Goal: Task Accomplishment & Management: Complete application form

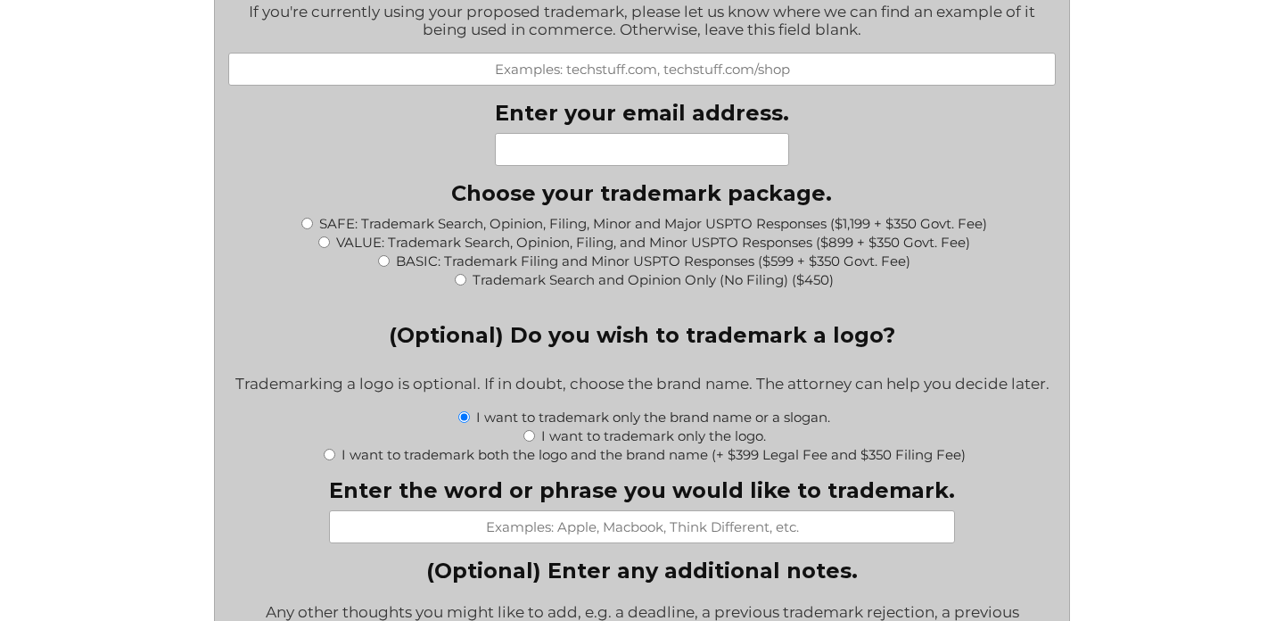
click at [1159, 358] on div "File a Trademark Application Fill out this form to get the process started on y…" at bounding box center [642, 124] width 1284 height 3728
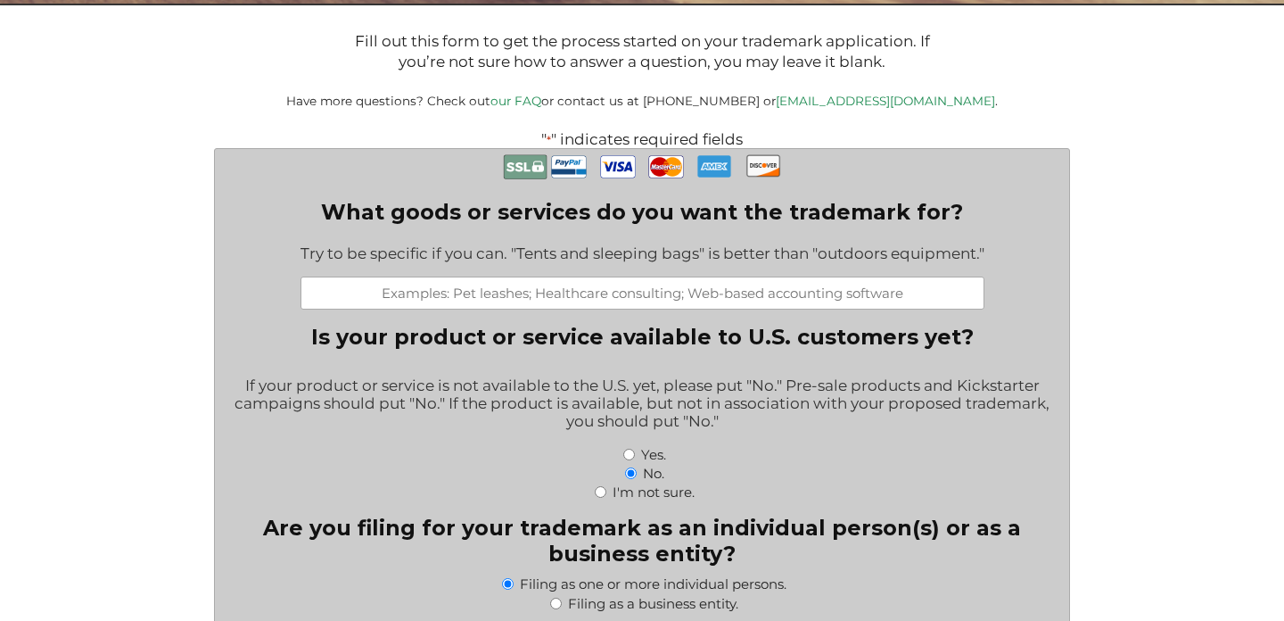
scroll to position [333, 0]
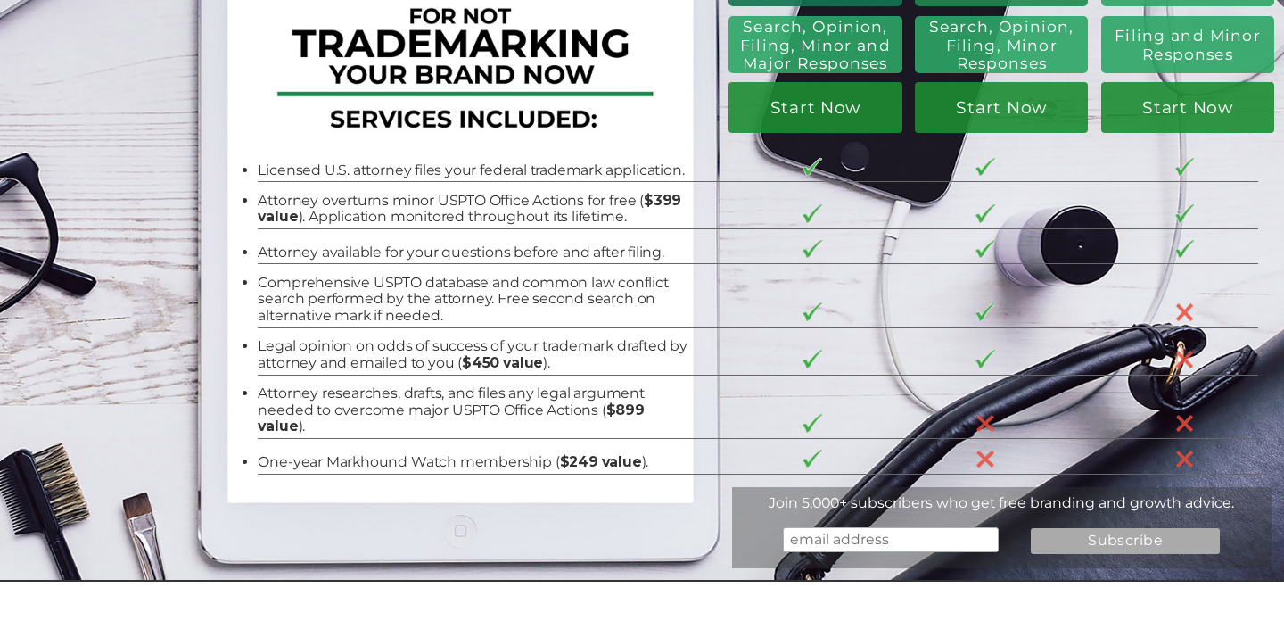
scroll to position [187, 0]
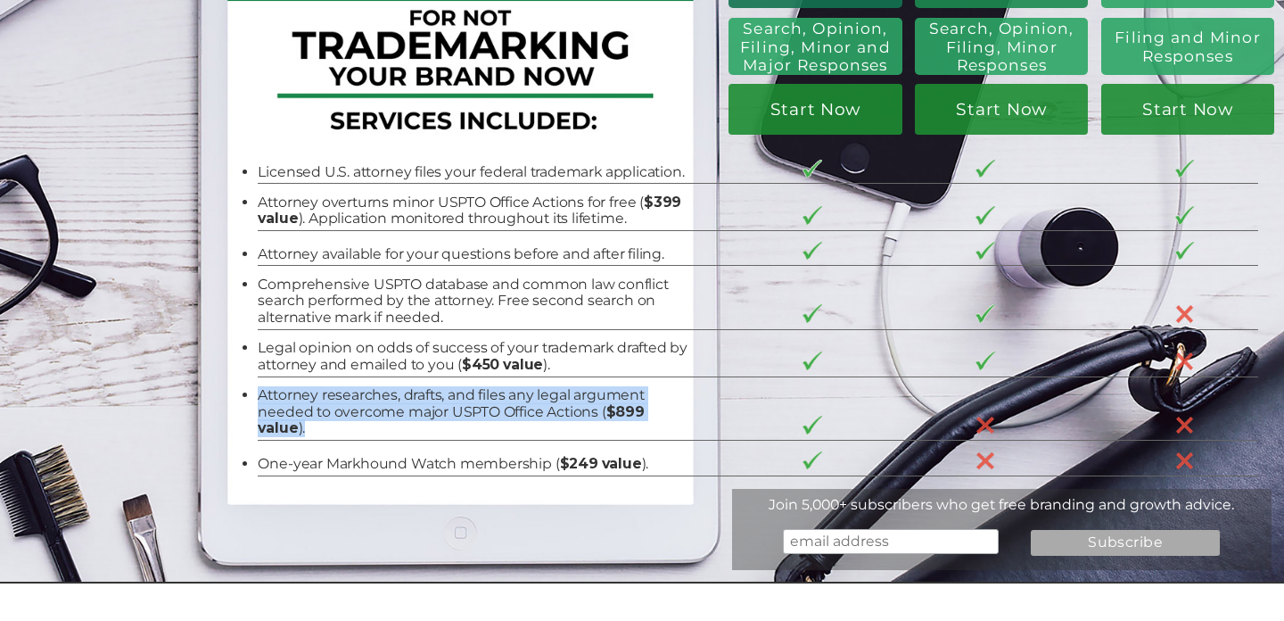
drag, startPoint x: 309, startPoint y: 426, endPoint x: 260, endPoint y: 399, distance: 55.9
click at [260, 399] on li "Attorney researches, drafts, and files any legal argument needed to overcome ma…" at bounding box center [474, 412] width 432 height 50
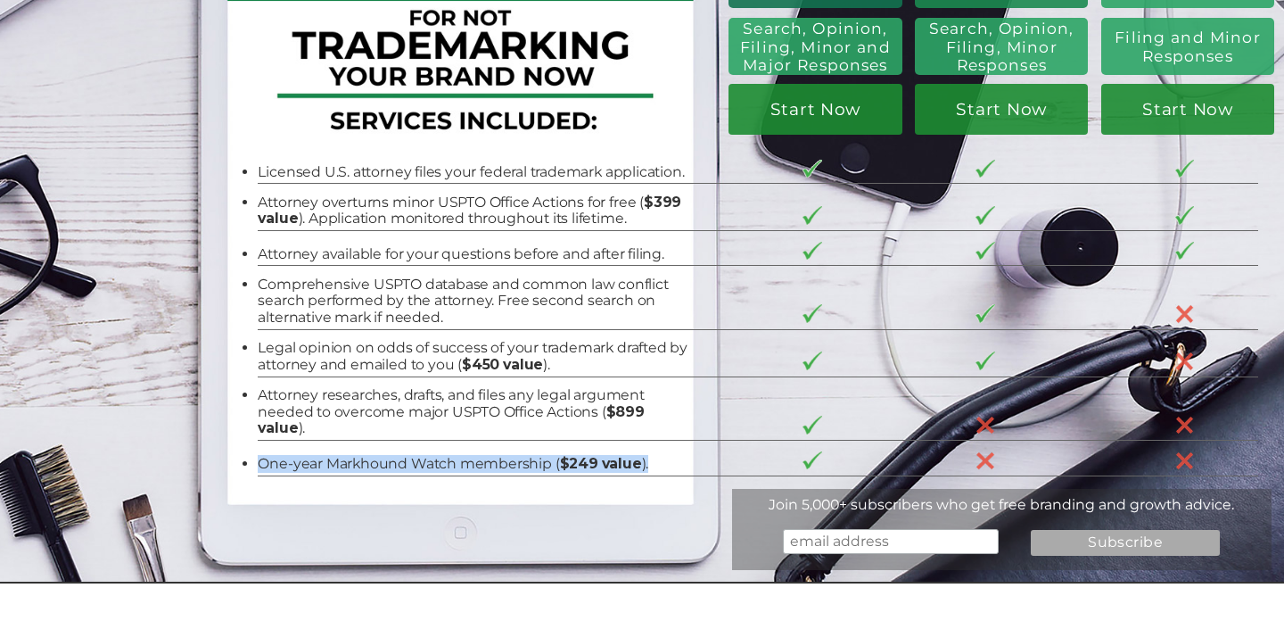
drag, startPoint x: 259, startPoint y: 462, endPoint x: 658, endPoint y: 465, distance: 398.6
click at [658, 465] on li "One-year Markhound Watch membership ( $249 value )." at bounding box center [474, 464] width 432 height 17
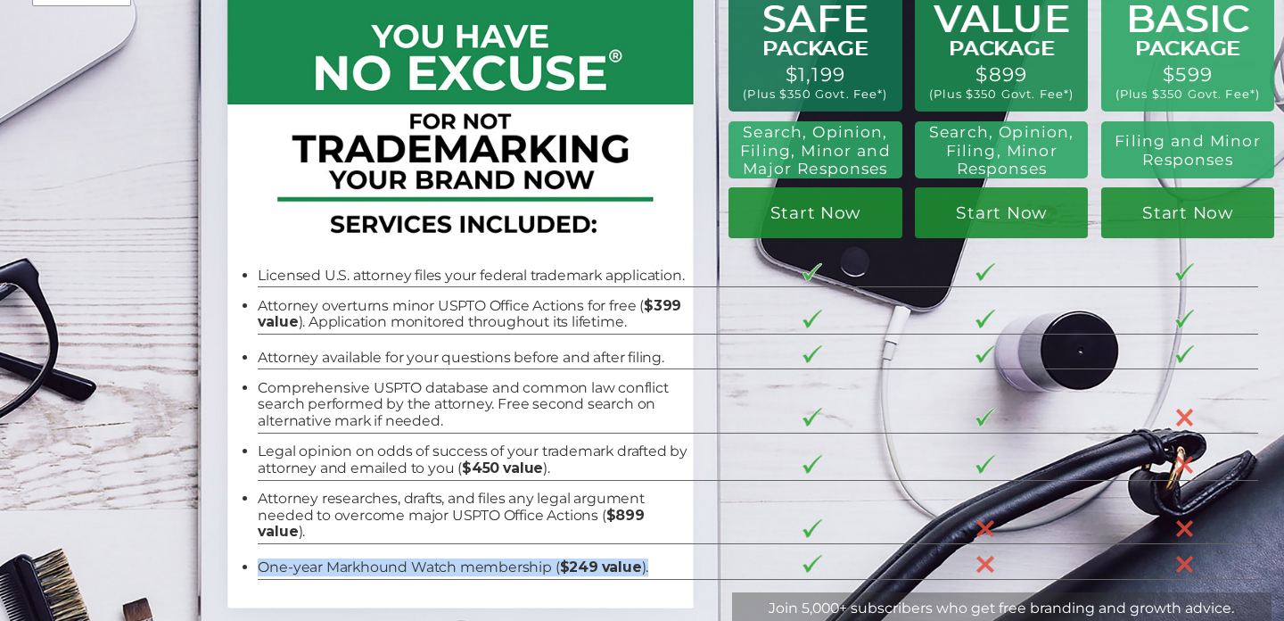
scroll to position [64, 0]
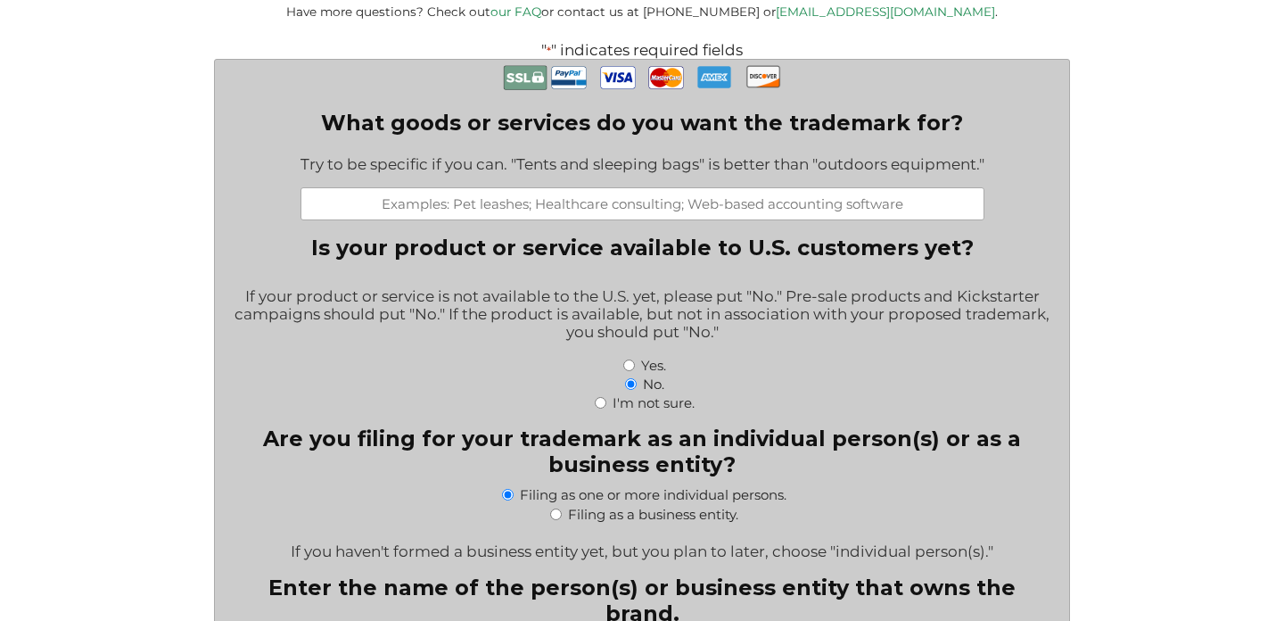
scroll to position [446, 0]
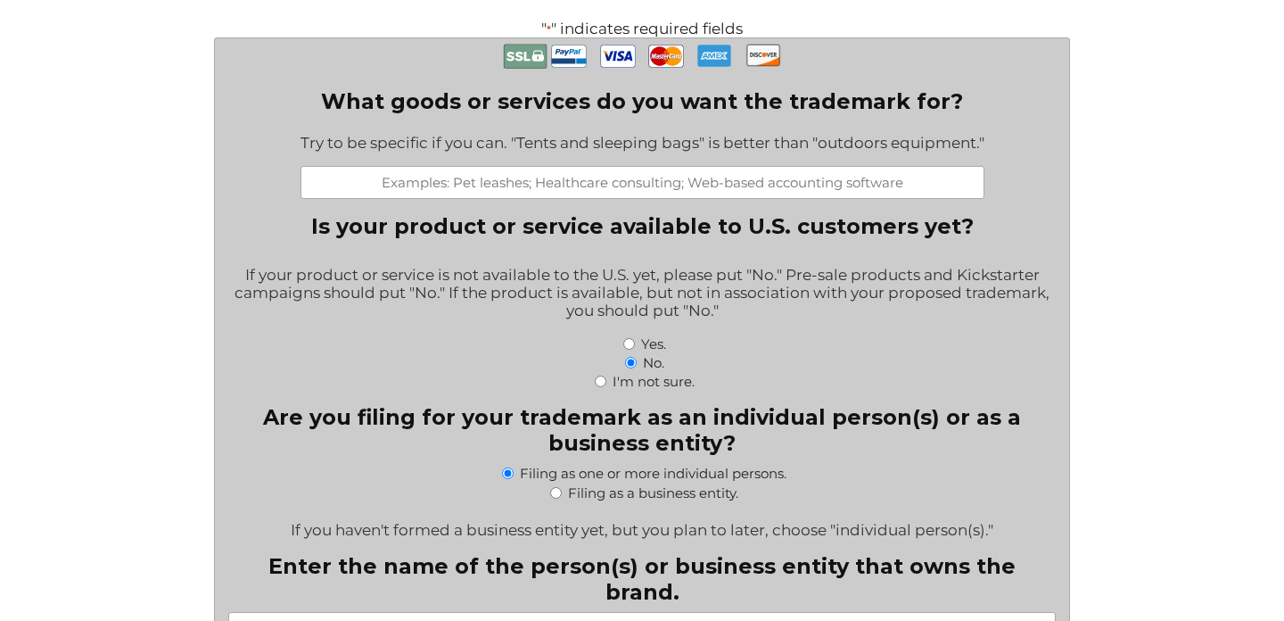
click at [743, 188] on input "What goods or services do you want the trademark for?" at bounding box center [643, 182] width 684 height 33
paste input "Dermaroller Facial Kit – Includes 0.25 mm Microneedling Roller & 0.33 fl. Oz. R…"
click at [449, 186] on input "Dermaroller Facial Kit – Includes 0.25 mm Microneedling Roller & 0.33 fl. Oz. R…" at bounding box center [643, 182] width 684 height 33
click at [353, 192] on input "Dermaroller Facial Kit, Derma stamp – Includes 0.25 mm Microneedling Roller & 0…" at bounding box center [643, 182] width 684 height 33
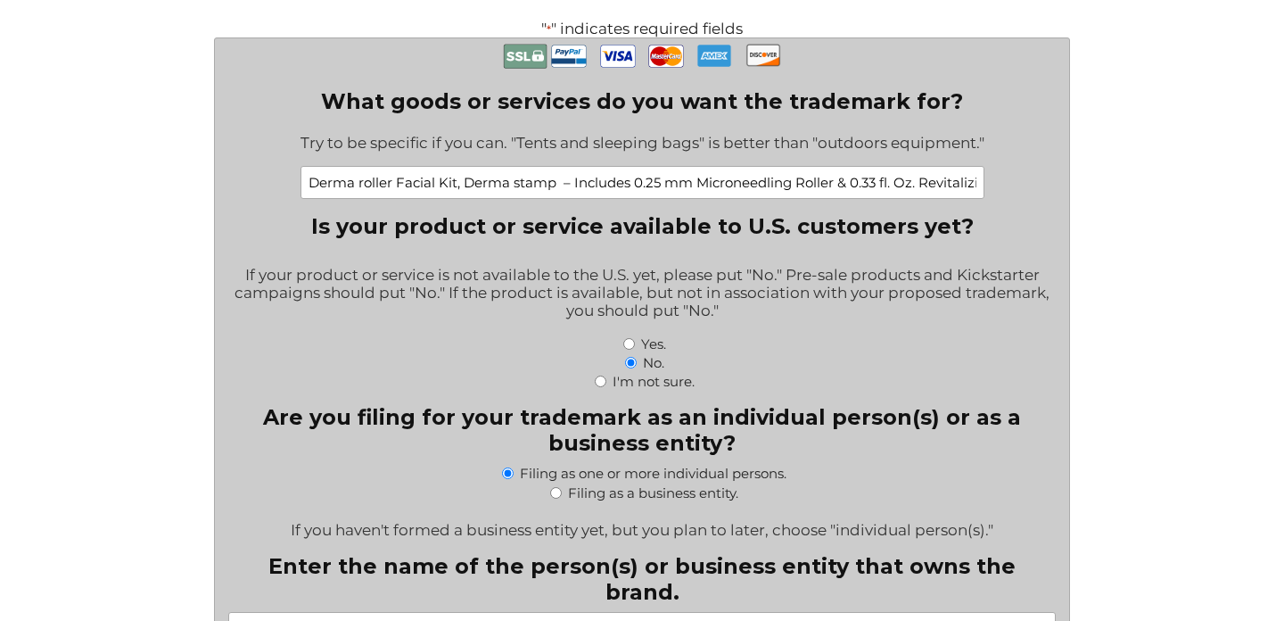
click at [562, 189] on input "Derma roller Facial Kit, Derma stamp – Includes 0.25 mm Microneedling Roller & …" at bounding box center [643, 182] width 684 height 33
drag, startPoint x: 613, startPoint y: 185, endPoint x: 704, endPoint y: 190, distance: 91.1
click at [704, 190] on input "Derma roller Facial Kit, Derma stamp facial kit– Includes 0.25 mm Microneedling…" at bounding box center [643, 182] width 684 height 33
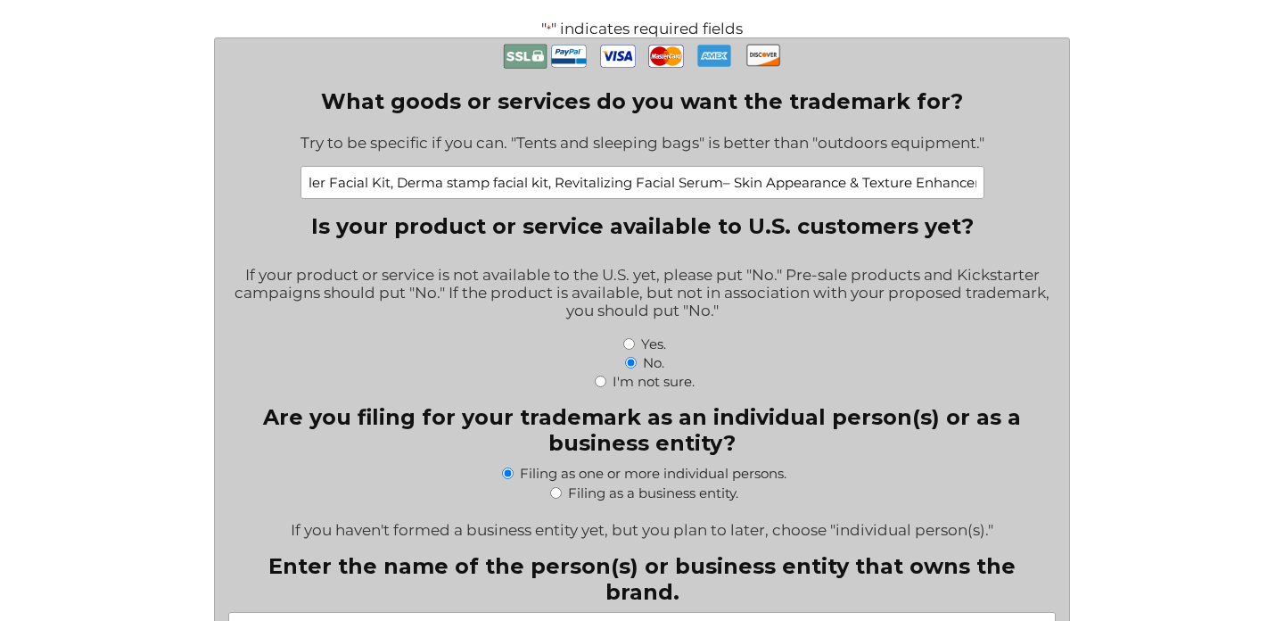
drag, startPoint x: 722, startPoint y: 188, endPoint x: 1076, endPoint y: 198, distance: 354.1
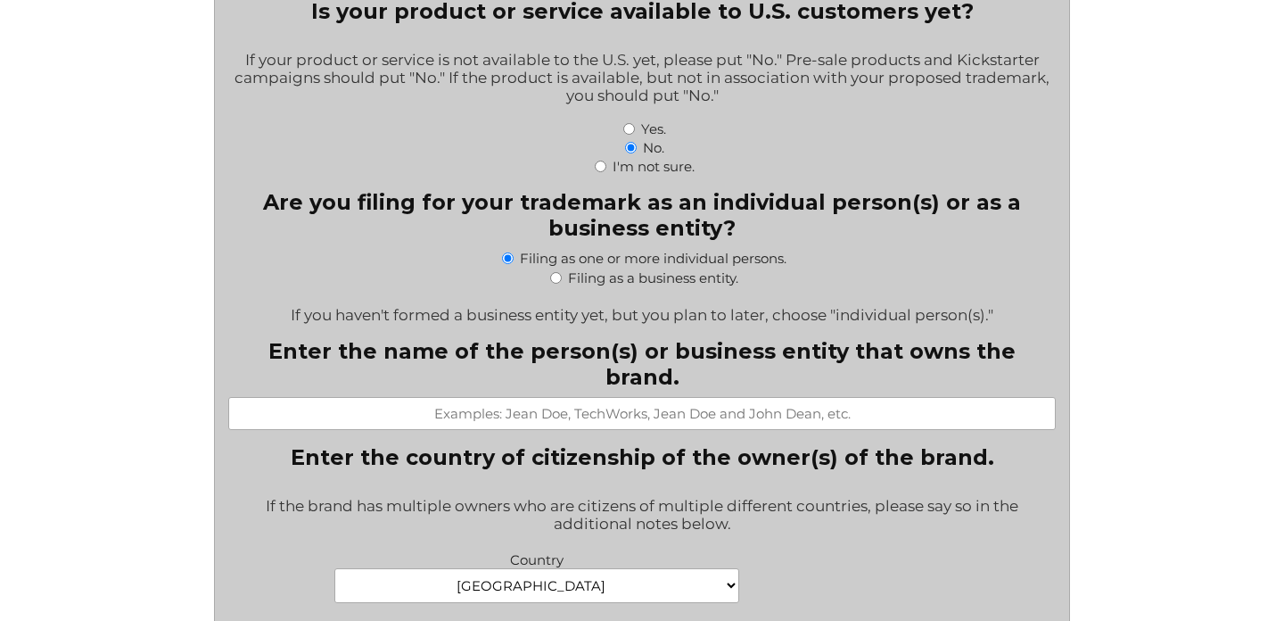
scroll to position [671, 0]
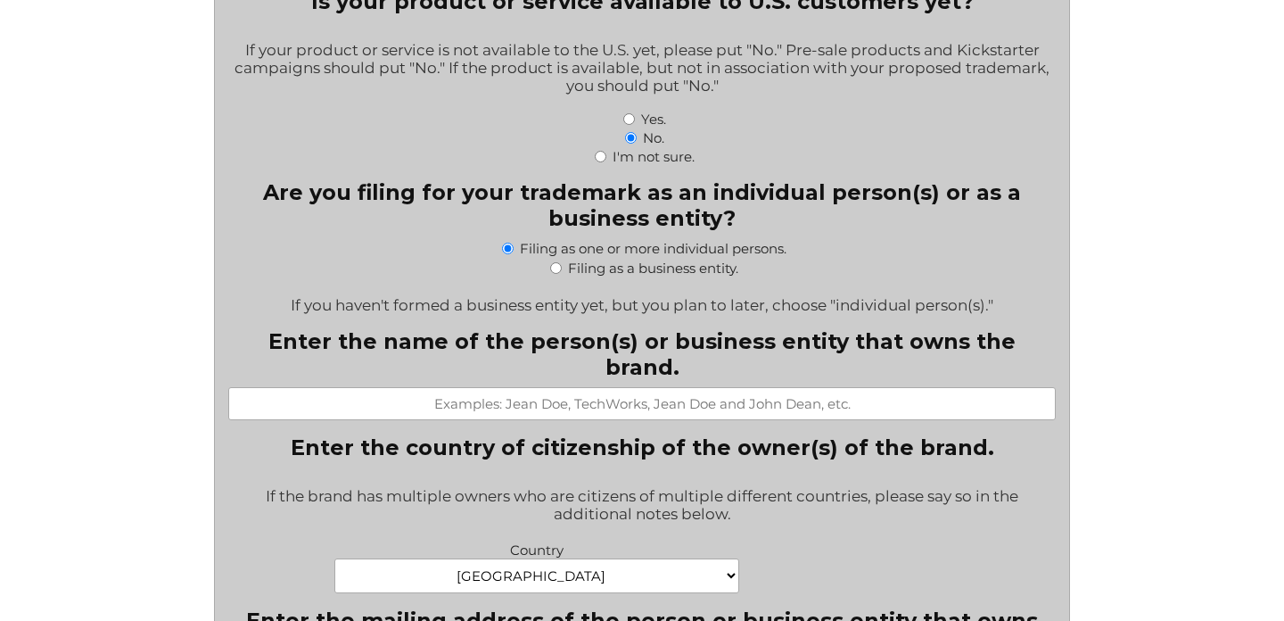
type input "Derma roller Facial Kit, Derma stamp facial kit, Revitalizing Facial Serum, Fac…"
click at [551, 274] on input "Filing as a business entity." at bounding box center [556, 268] width 12 height 12
radio input "true"
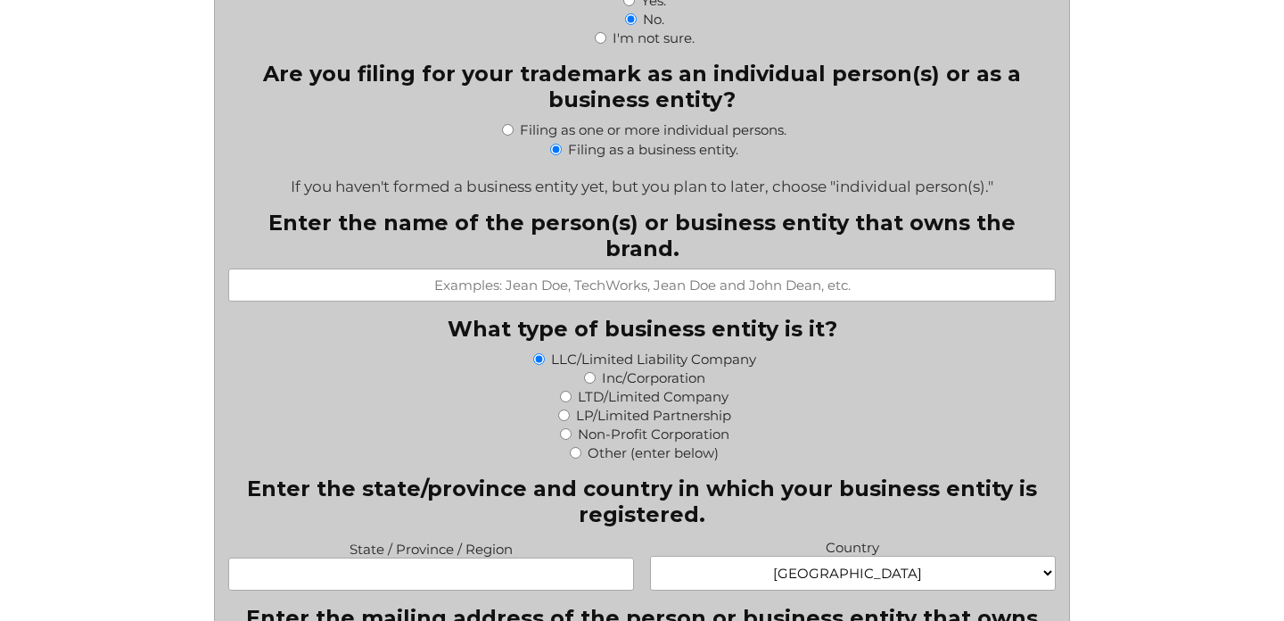
scroll to position [792, 0]
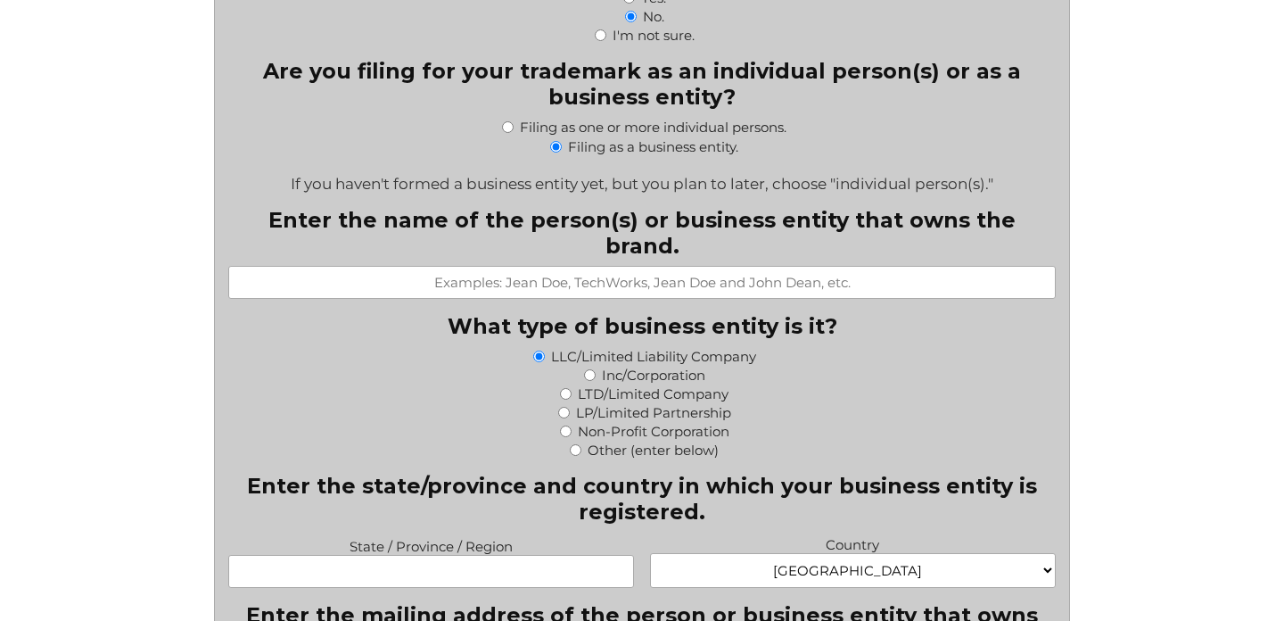
click at [778, 266] on input "Enter the name of the person(s) or business entity that owns the brand." at bounding box center [641, 282] width 827 height 33
type input "Nora Group Srls"
type input "Venezia"
select select "Italy"
type input "Via San marco 95"
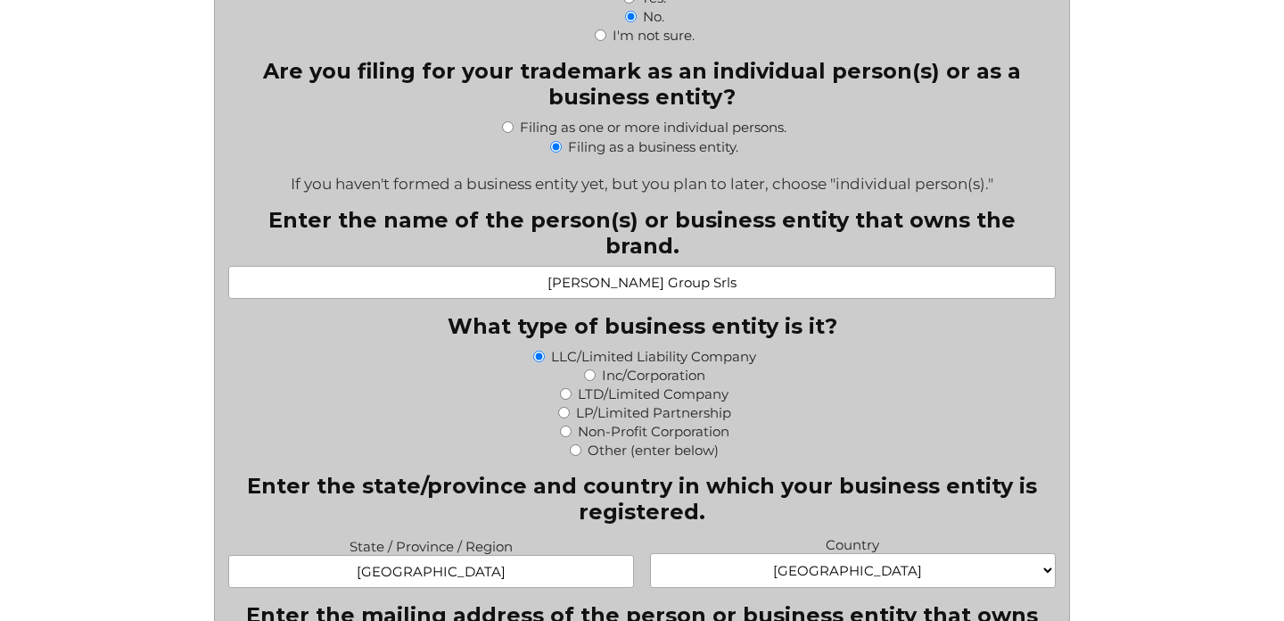
type input "chioggia"
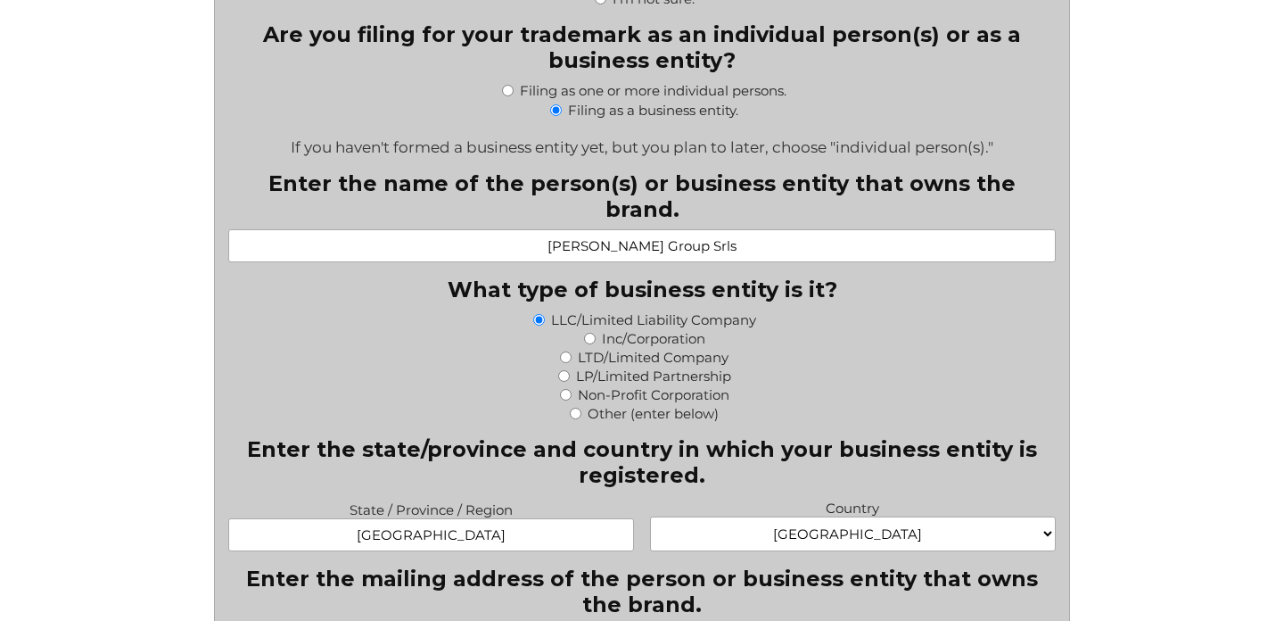
scroll to position [827, 0]
click at [575, 408] on input "Other (enter below)" at bounding box center [576, 414] width 12 height 12
radio input "true"
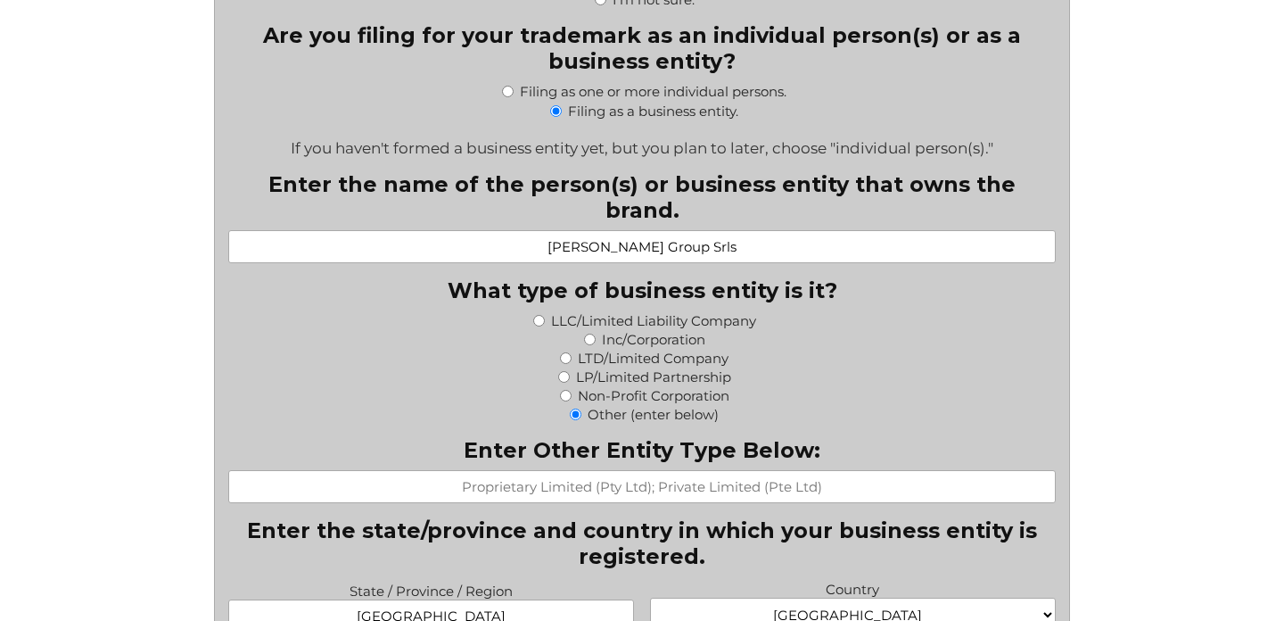
click at [775, 473] on input "Enter Other Entity Type Below:" at bounding box center [641, 486] width 827 height 33
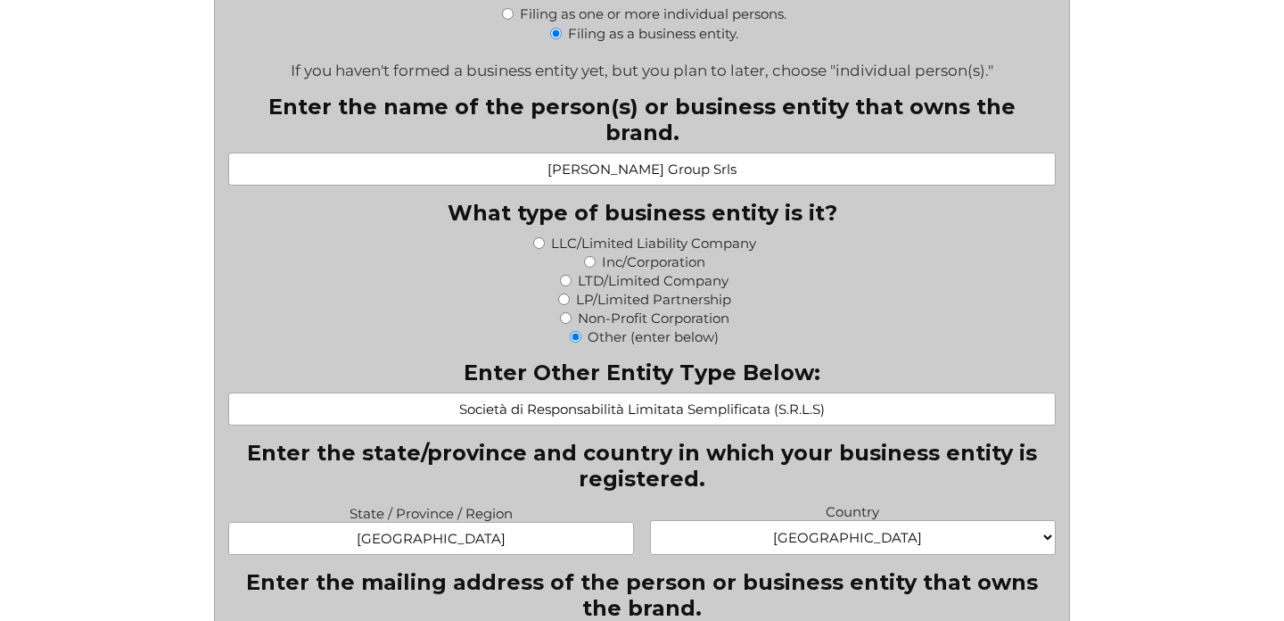
scroll to position [906, 0]
click at [778, 391] on input "Società di Responsabilità Limitata Semplificata (S.R.L.S)" at bounding box center [641, 407] width 827 height 33
click at [839, 391] on input "Società di Responsabilità Limitata Semplificata (S.R.L.S)" at bounding box center [641, 407] width 827 height 33
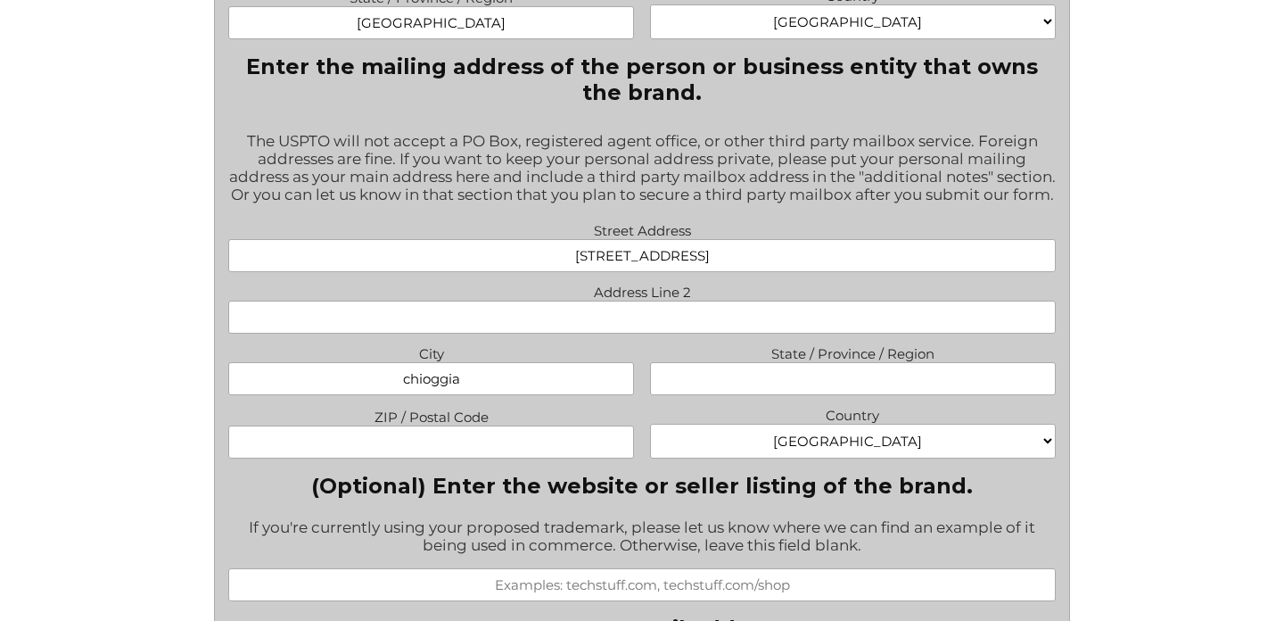
scroll to position [1431, 0]
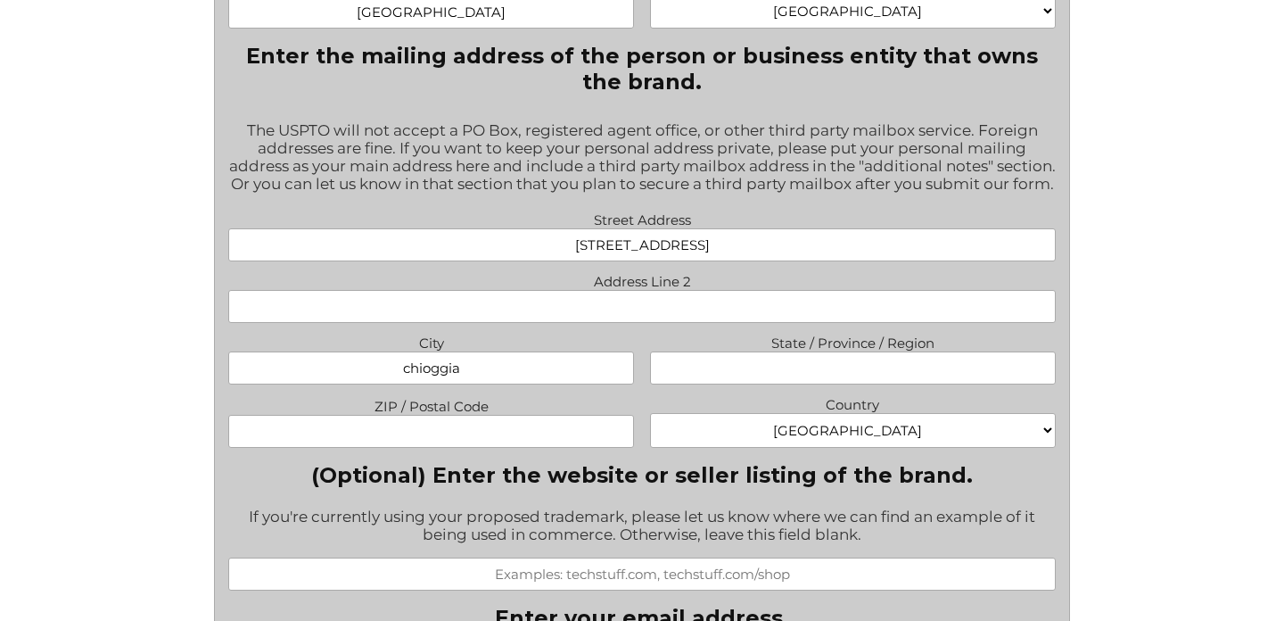
type input "Società di Responsabilità Limitata Semplificata (S.R.L.S)"
click at [522, 431] on input "ZIP / Postal Code" at bounding box center [430, 431] width 405 height 33
type input "30015"
click at [854, 370] on input "State / Province / Region" at bounding box center [852, 367] width 405 height 33
type input "venice"
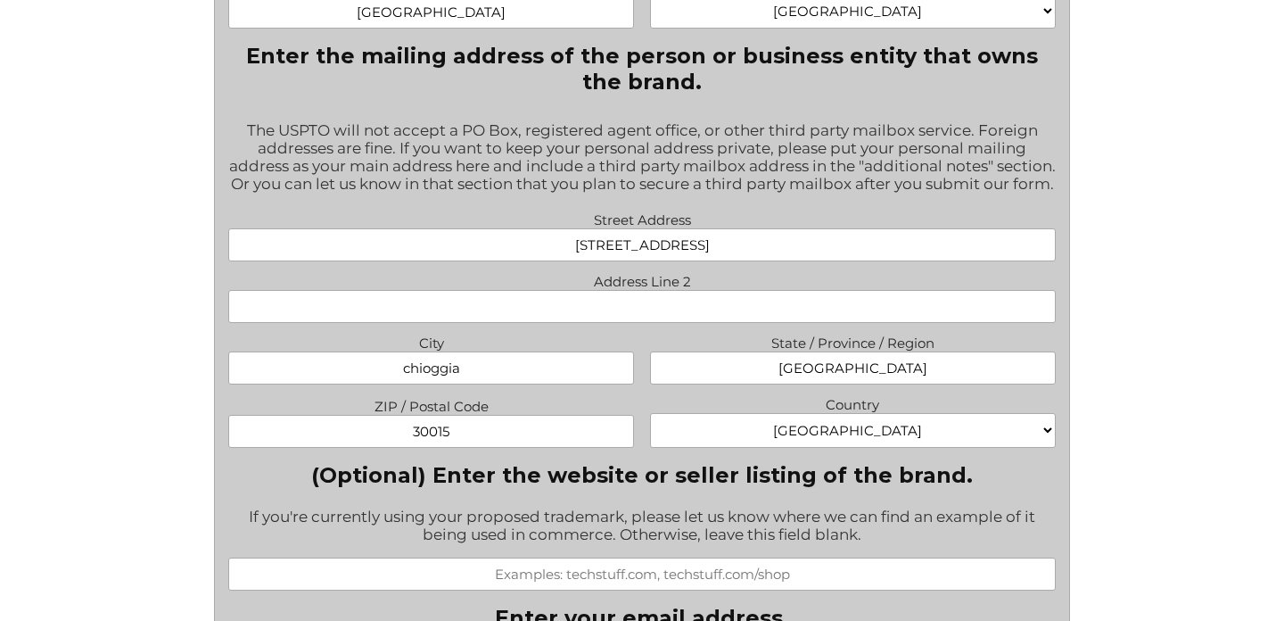
click at [1173, 410] on div "File a Trademark Application Fill out this form to get the process started on y…" at bounding box center [642, 531] width 1284 height 3924
click at [990, 434] on select "Afghanistan Albania Algeria American Samoa Andorra Angola Anguilla Antarctica A…" at bounding box center [852, 430] width 405 height 35
select select "Italy"
click at [1185, 451] on div "File a Trademark Application Fill out this form to get the process started on y…" at bounding box center [642, 531] width 1284 height 3924
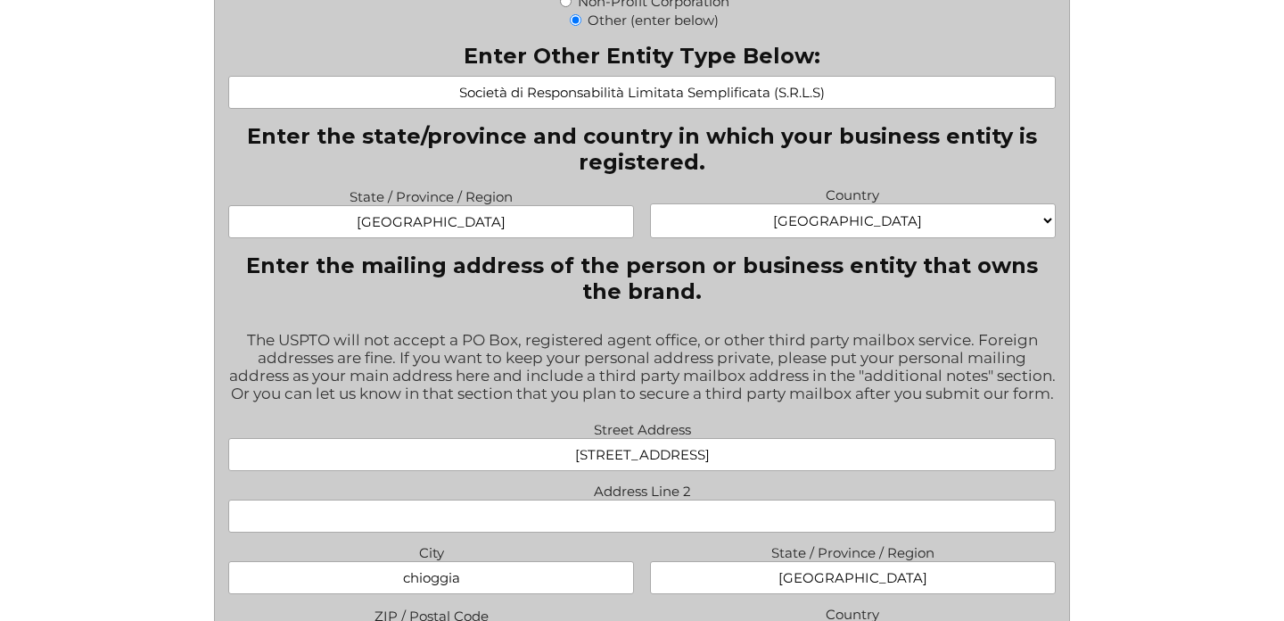
scroll to position [1215, 0]
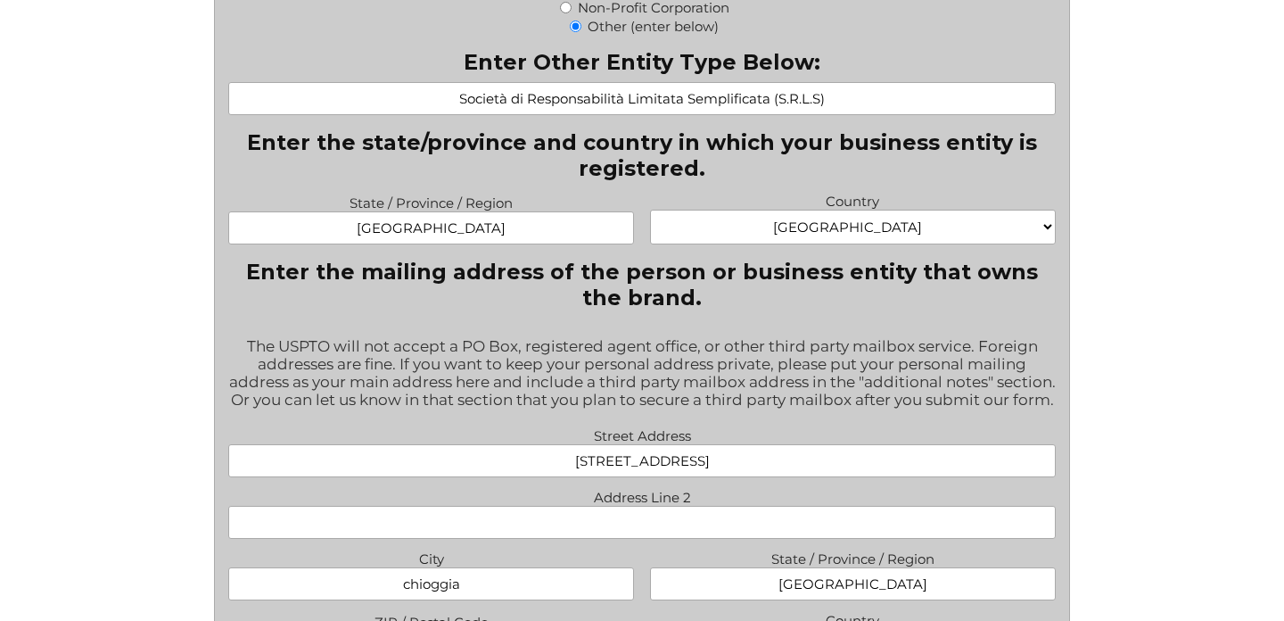
click at [527, 211] on input "Venezia" at bounding box center [430, 227] width 405 height 33
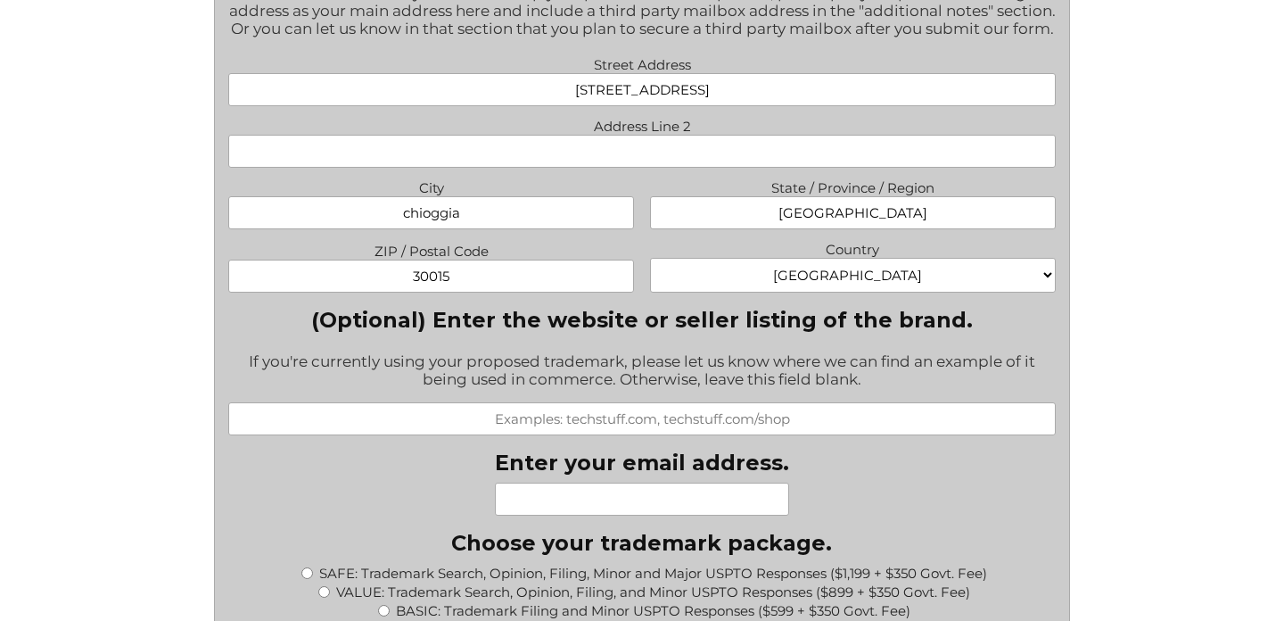
scroll to position [1666, 0]
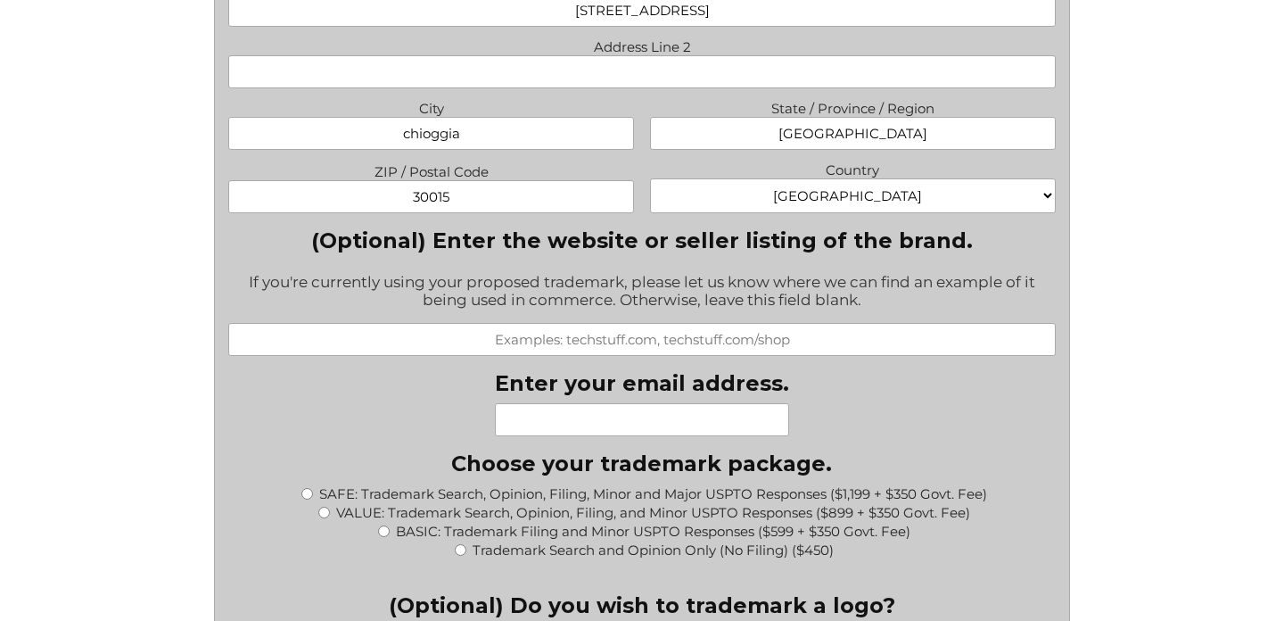
click at [604, 342] on input "(Optional) Enter the website or seller listing of the brand." at bounding box center [641, 339] width 827 height 33
paste input "https://www.amazon.it/Opax-Dermaroller-0-25-Microneedling-Viso/dp/B0FBX7PCZ6/re…"
type input "https://www.amazon.it/Opax-Dermaroller-0-25-Microneedling-Viso/dp/B0FBX7PCZ6/re…"
click at [1141, 413] on div "Fill out this form to get the process started on your trademark application. If…" at bounding box center [641, 477] width 1027 height 3564
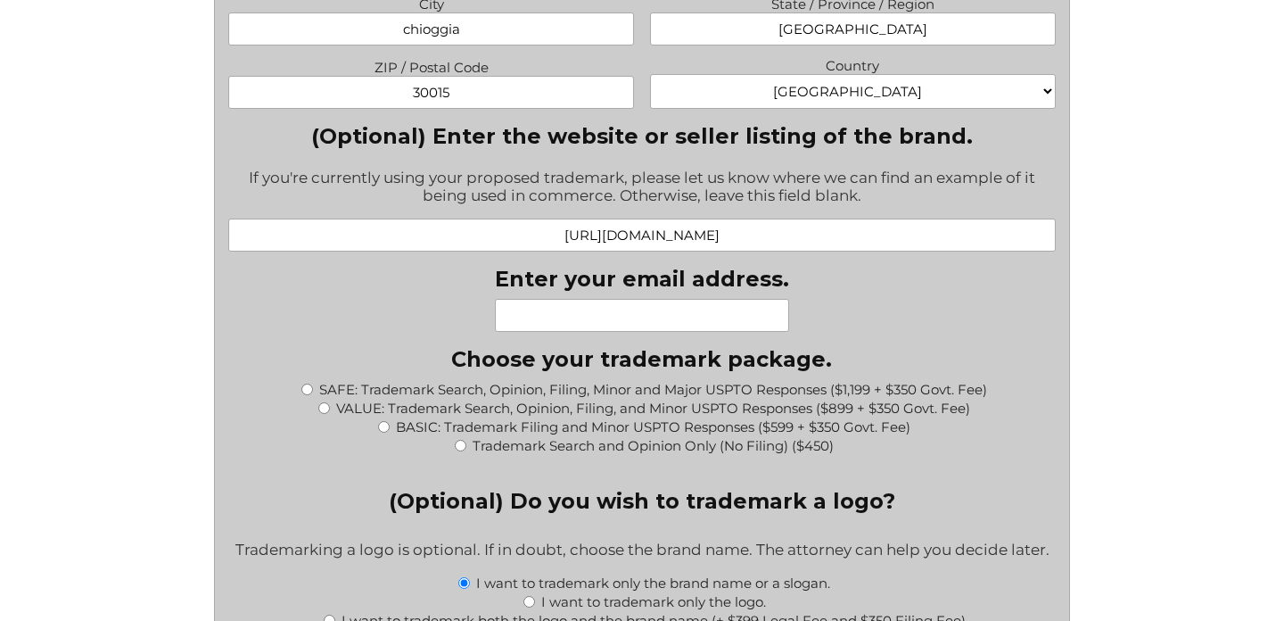
scroll to position [1769, 0]
click at [610, 319] on input "Enter your email address." at bounding box center [642, 316] width 294 height 33
type input "noragroupsrls@gmail.com"
type input "Nora Group Srls"
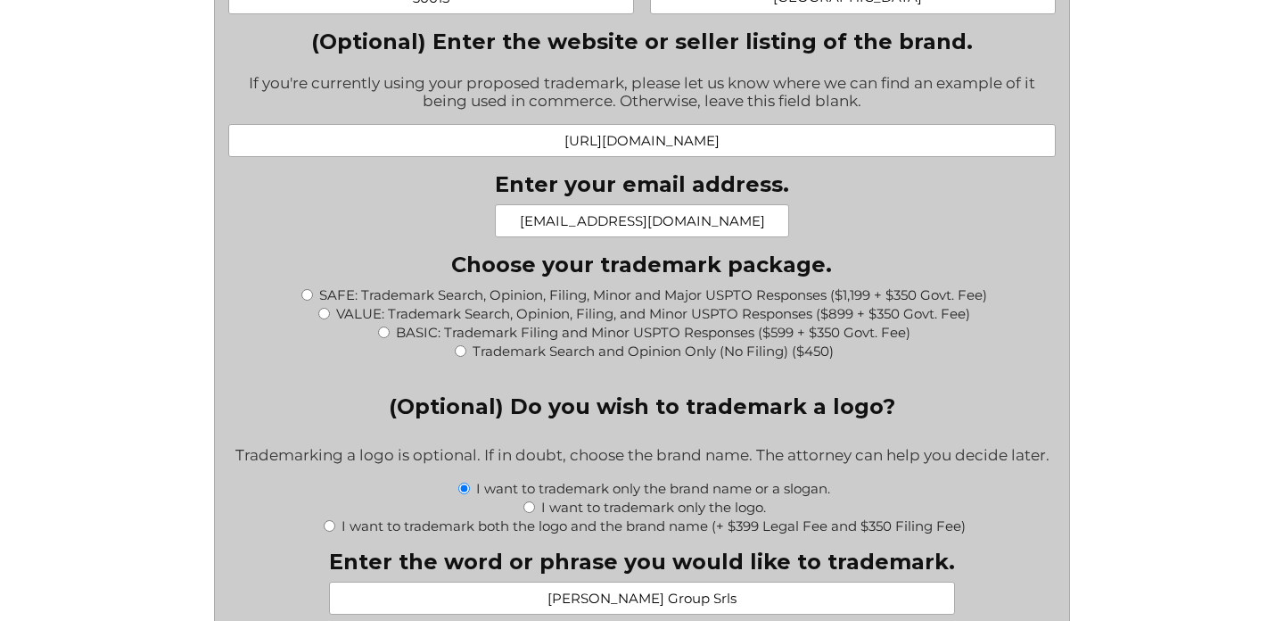
scroll to position [1870, 0]
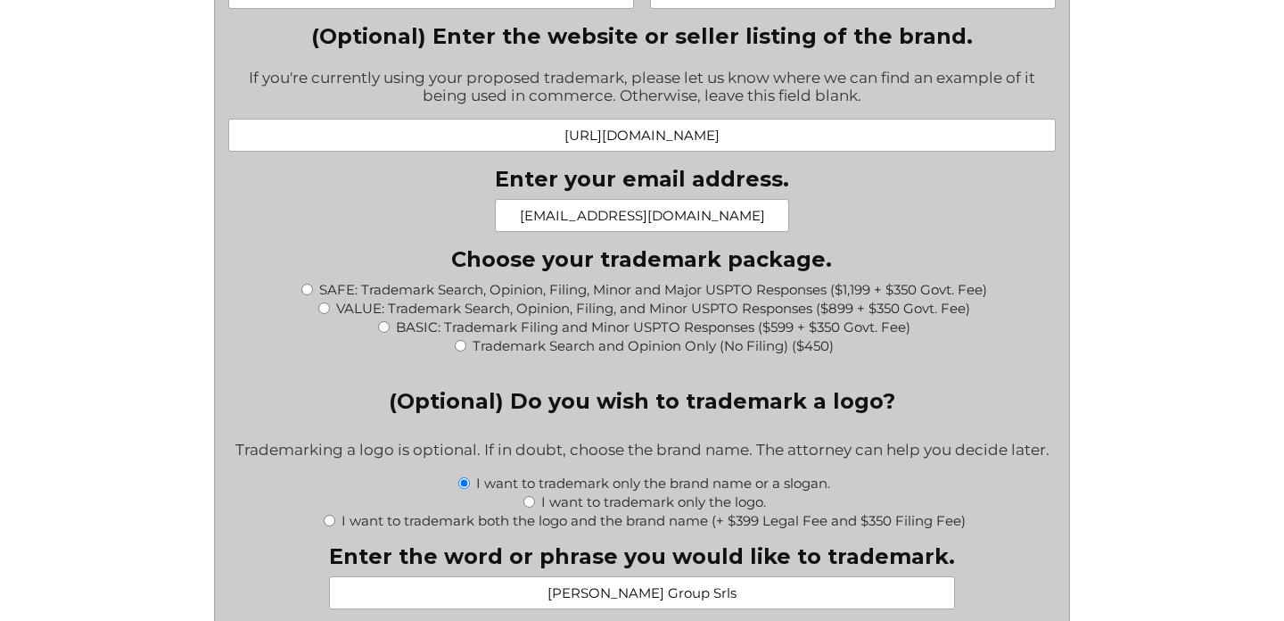
click at [324, 309] on input "VALUE: Trademark Search, Opinion, Filing, and Minor USPTO Responses ($899 + $35…" at bounding box center [324, 308] width 12 height 12
radio input "true"
type input "$1,249.00"
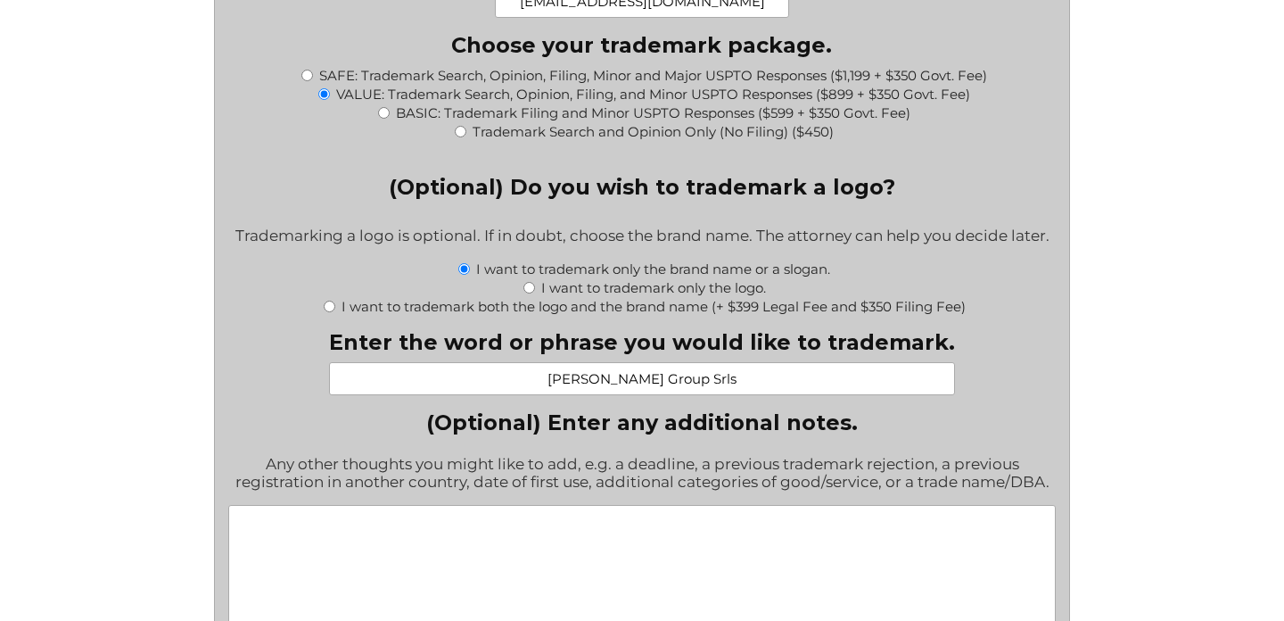
scroll to position [2086, 0]
click at [722, 382] on input "Nora Group Srls" at bounding box center [642, 376] width 626 height 33
drag, startPoint x: 722, startPoint y: 382, endPoint x: 571, endPoint y: 362, distance: 152.9
click at [571, 362] on div "Enter the word or phrase you would like to trademark. Nora Group Srls" at bounding box center [642, 360] width 626 height 66
type input "OPAX"
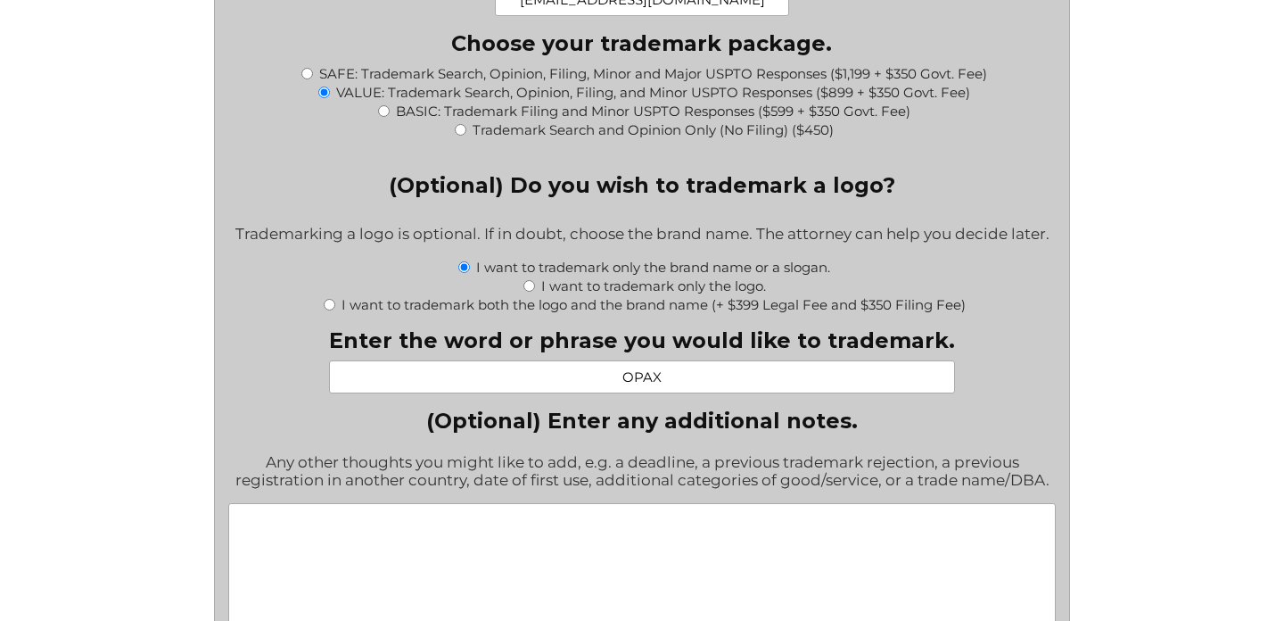
click at [999, 408] on div "Facebook This field is for validation purposes and should be left unchanged. Wh…" at bounding box center [641, 90] width 827 height 3383
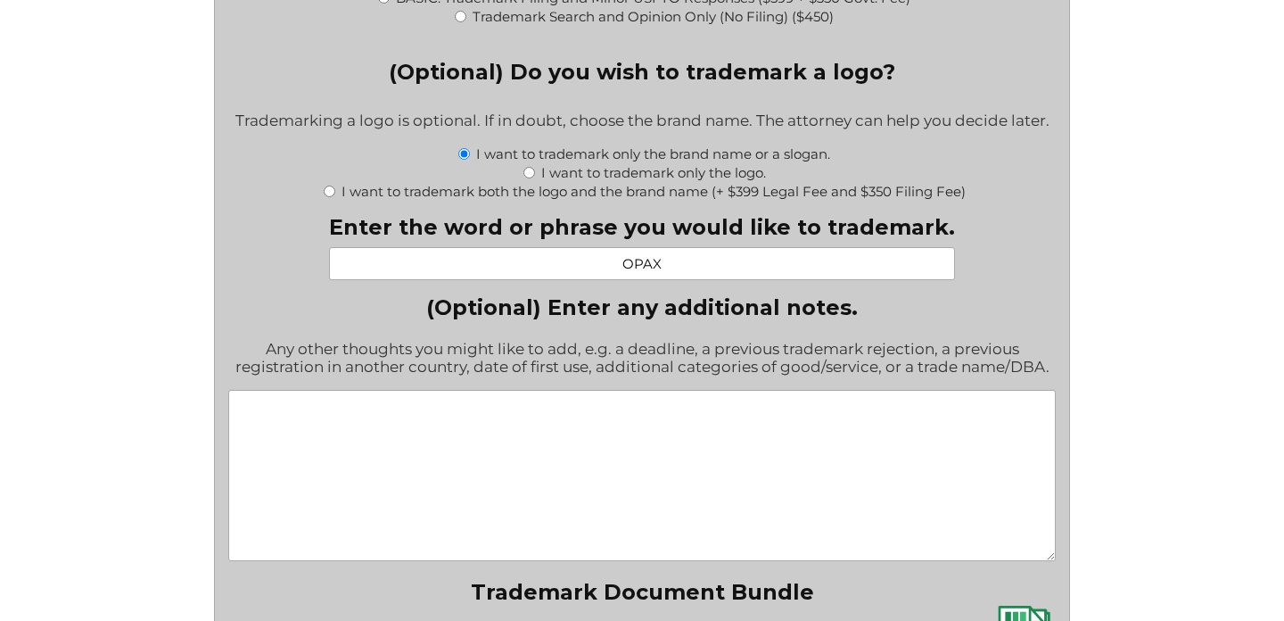
scroll to position [2201, 0]
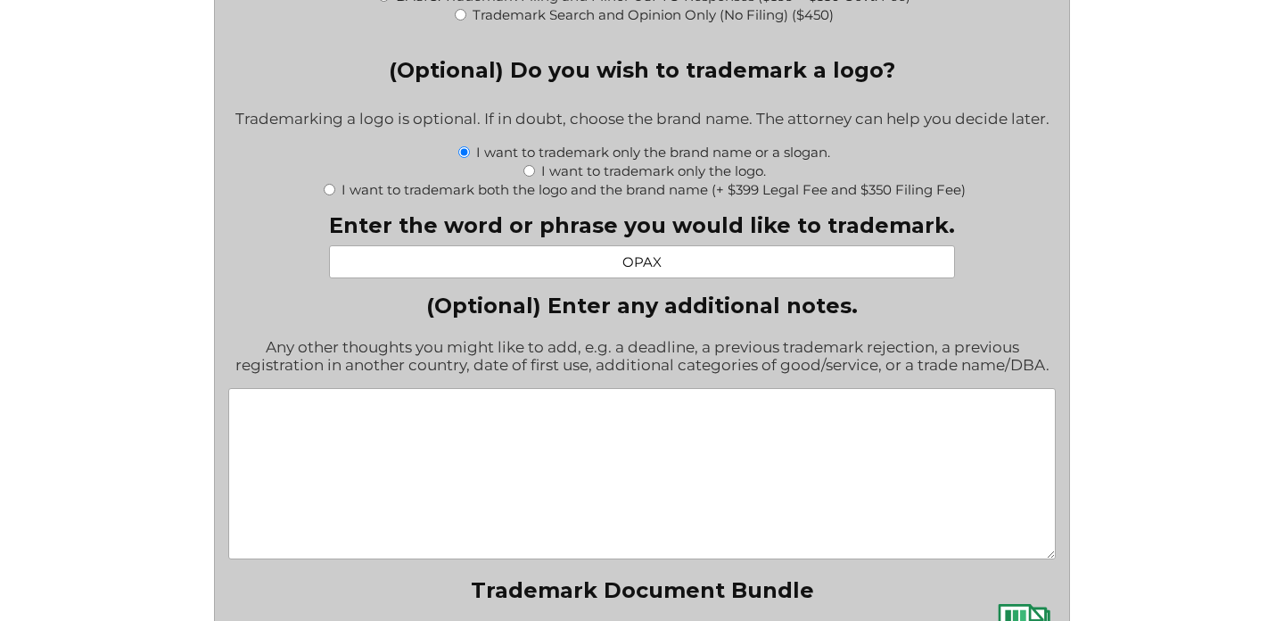
click at [679, 483] on textarea "(Optional) Enter any additional notes." at bounding box center [641, 473] width 827 height 171
click at [461, 450] on textarea "(Optional) Enter any additional notes." at bounding box center [641, 473] width 827 height 171
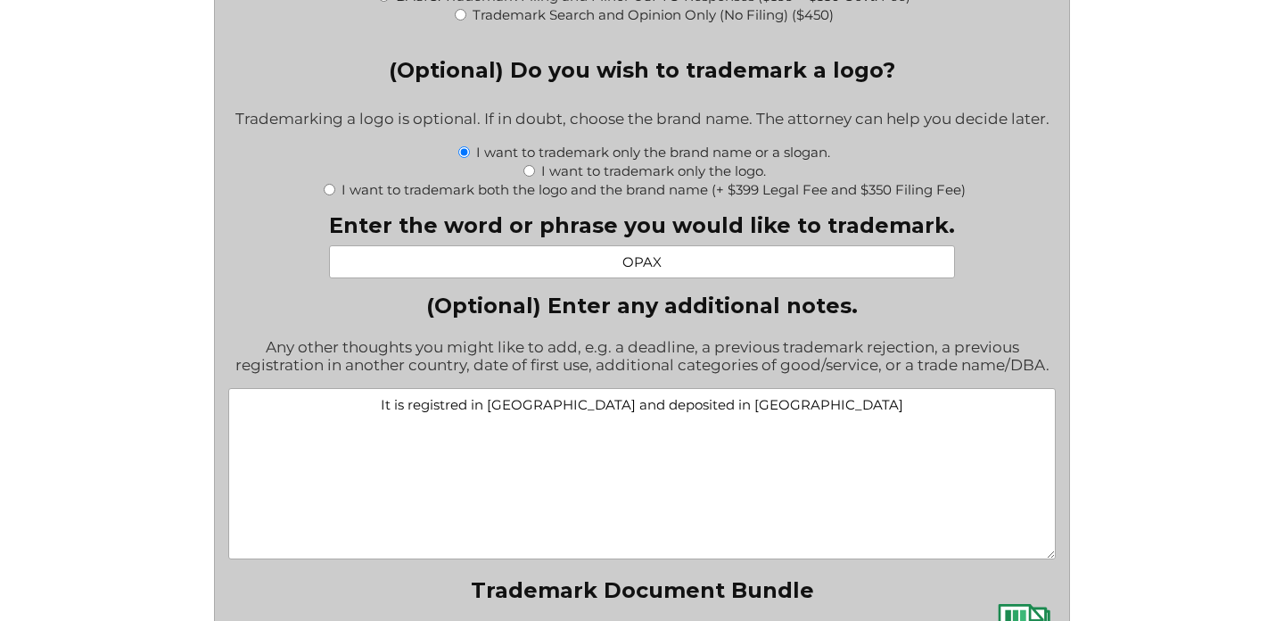
click at [519, 409] on textarea "It is registred in Italy and deposited in europe" at bounding box center [641, 473] width 827 height 171
click at [685, 409] on textarea "It is already registred in Italy and deposited in europe" at bounding box center [641, 473] width 827 height 171
click at [852, 411] on textarea "It is already registred in Italy and freshly deposited in europe" at bounding box center [641, 473] width 827 height 171
drag, startPoint x: 859, startPoint y: 412, endPoint x: 407, endPoint y: 405, distance: 452.1
click at [407, 405] on textarea "It is already registred in Italy and freshly deposited in europe." at bounding box center [641, 473] width 827 height 171
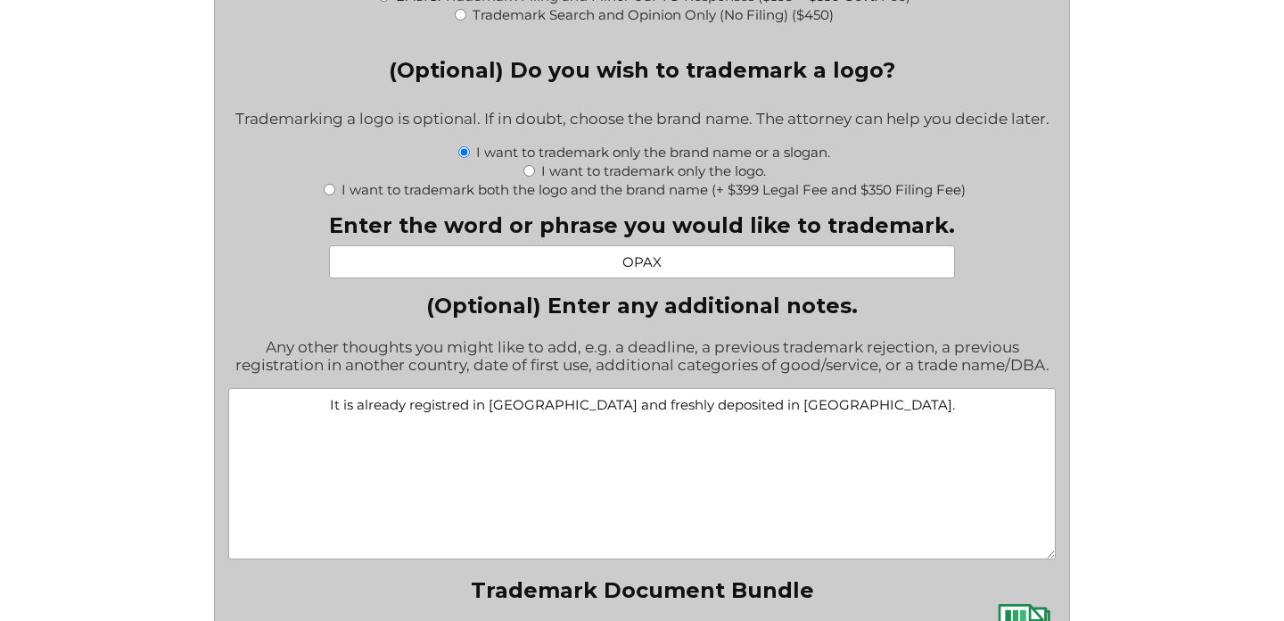
paste textarea "ered in Italy and has recently been filed in Europe."
click at [401, 412] on textarea "It is already registered in Italy and has recently been filed in Europe." at bounding box center [641, 473] width 827 height 171
drag, startPoint x: 421, startPoint y: 409, endPoint x: 375, endPoint y: 408, distance: 46.4
click at [375, 408] on textarea "Name OPAX is already registered in Italy and has recently been filed in Europe." at bounding box center [641, 473] width 827 height 171
click at [932, 409] on textarea "Our brand OPAX is already registered in Italy and has recently been filed in Eu…" at bounding box center [641, 473] width 827 height 171
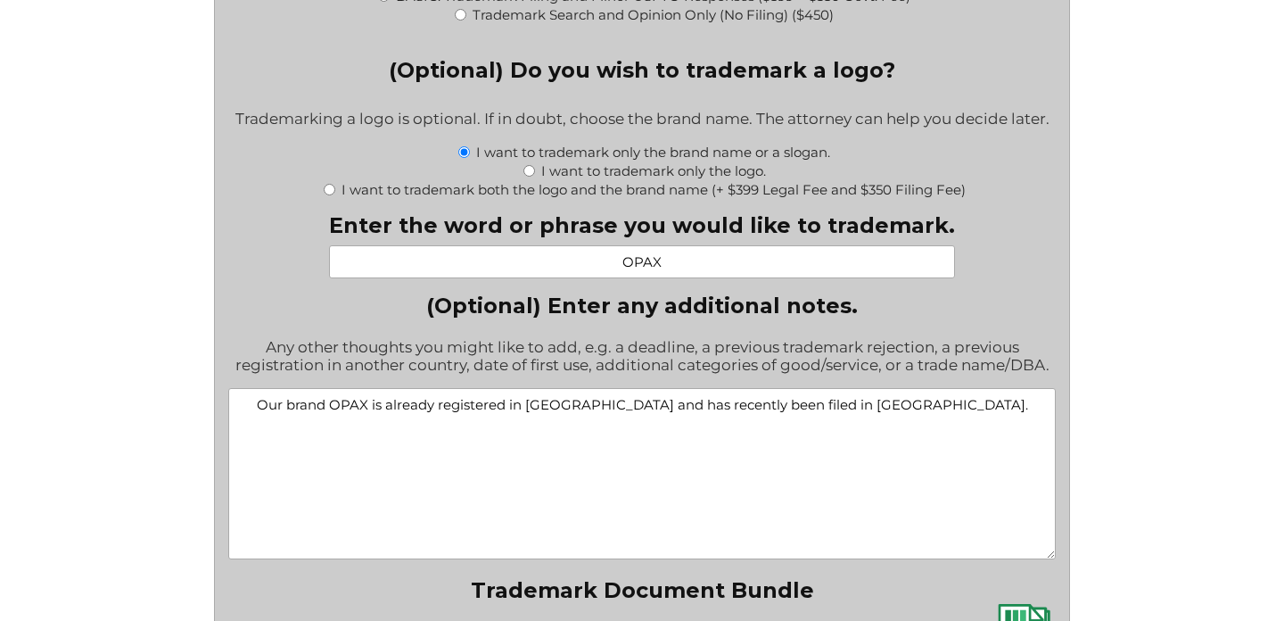
scroll to position [2248, 0]
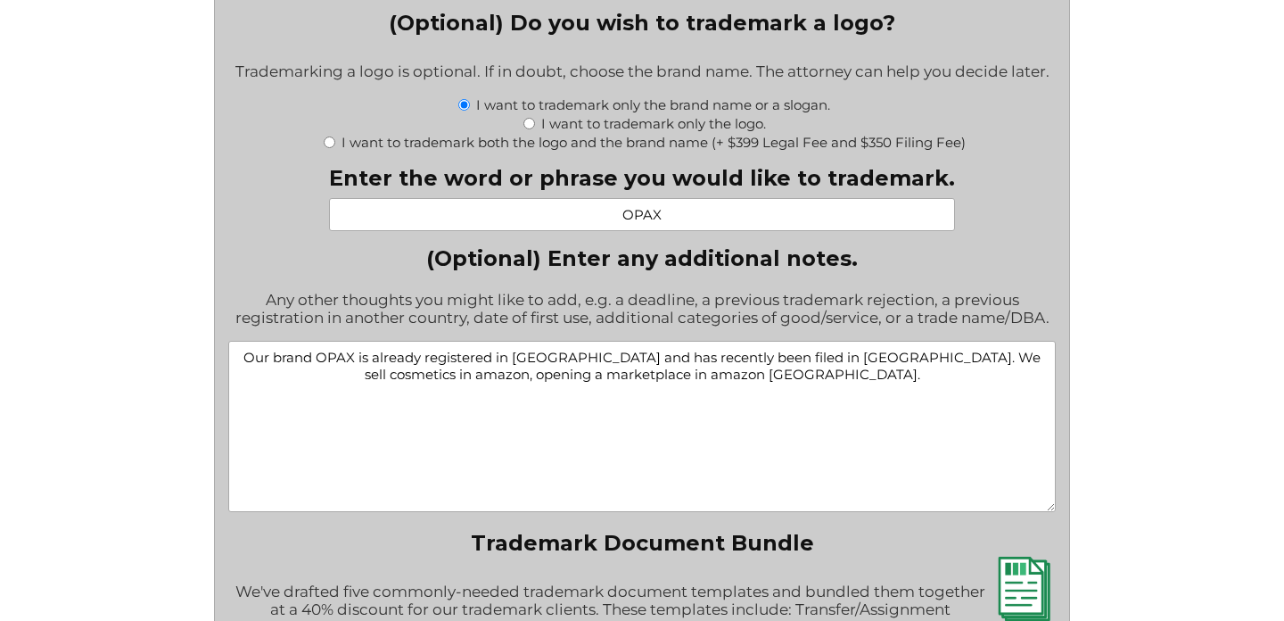
click at [727, 374] on textarea "Our brand OPAX is already registered in Italy and has recently been filed in Eu…" at bounding box center [641, 426] width 827 height 171
click at [757, 376] on textarea "Our brand OPAX is already registered in Italy and has recently been filed in Eu…" at bounding box center [641, 426] width 827 height 171
click at [988, 364] on textarea "Our brand OPAX is already registered in Italy and has recently been filed in Eu…" at bounding box center [641, 426] width 827 height 171
click at [871, 382] on textarea "Our brand OPAX is already registered in Italy and has recently been filed in Eu…" at bounding box center [641, 426] width 827 height 171
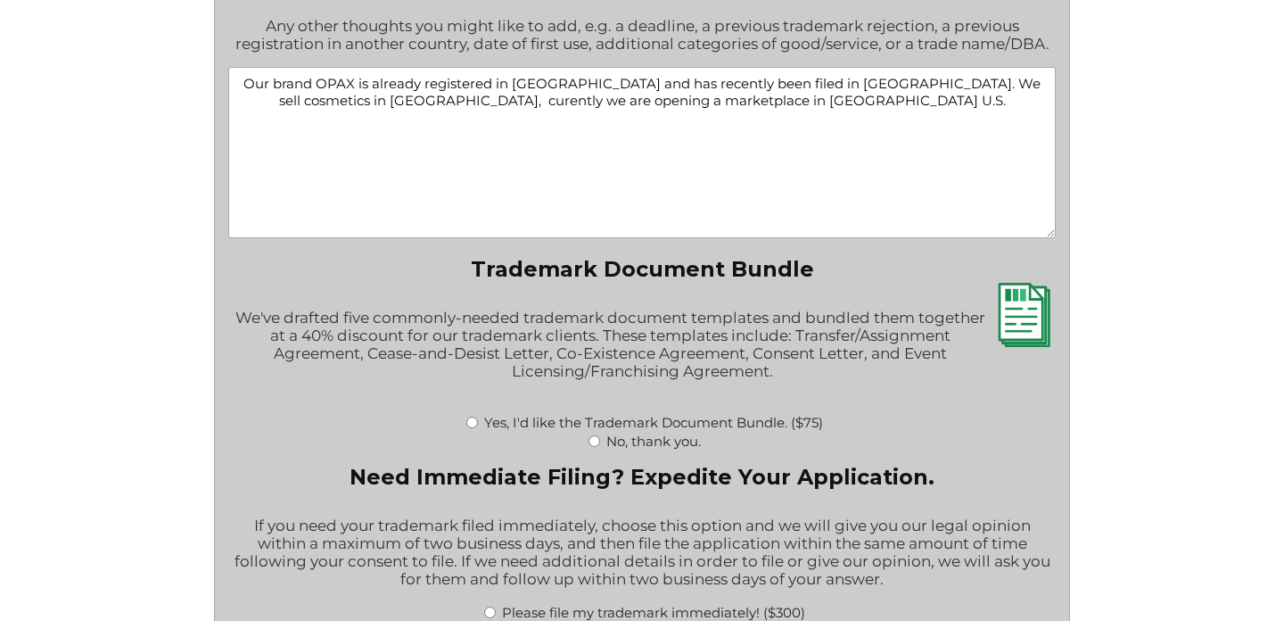
scroll to position [2523, 0]
type textarea "Our brand OPAX is already registered in Italy and has recently been filed in Eu…"
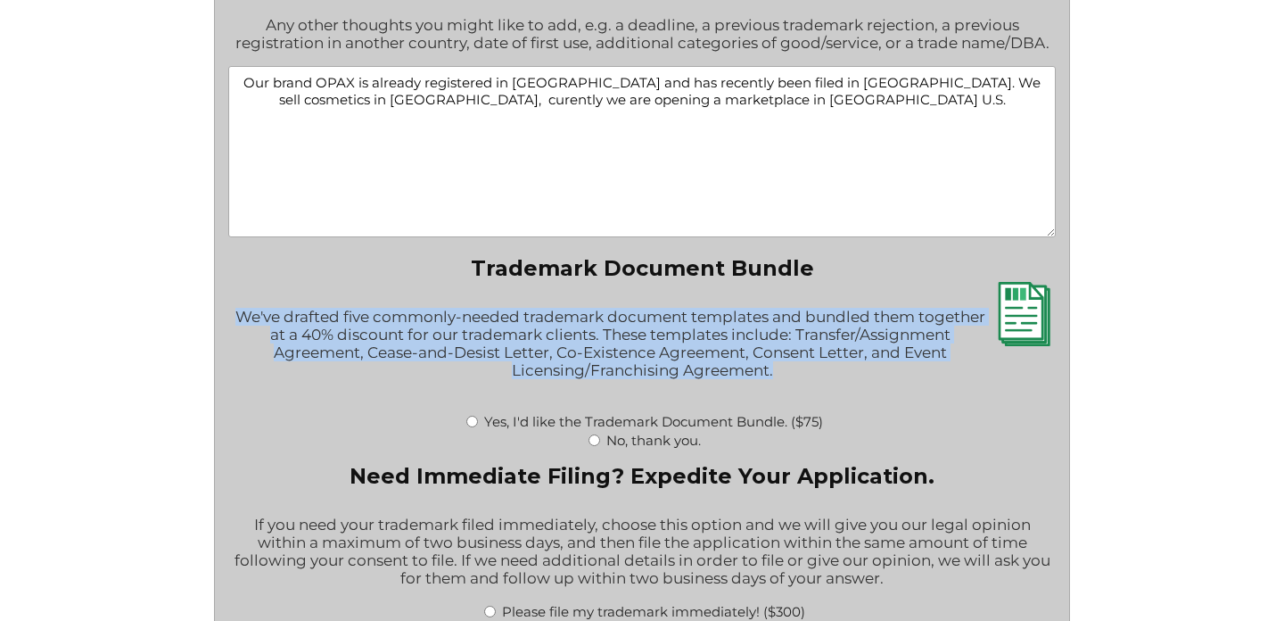
drag, startPoint x: 783, startPoint y: 376, endPoint x: 220, endPoint y: 317, distance: 565.8
copy div "We've drafted five commonly-needed trademark document templates and bundled the…"
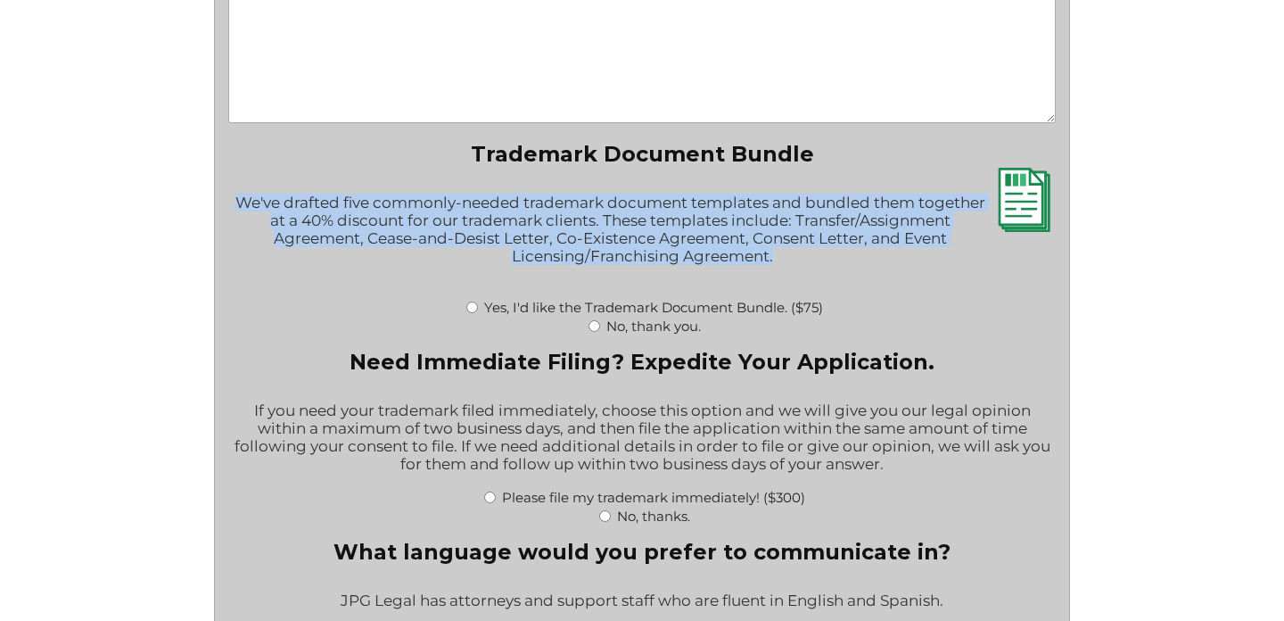
scroll to position [2673, 0]
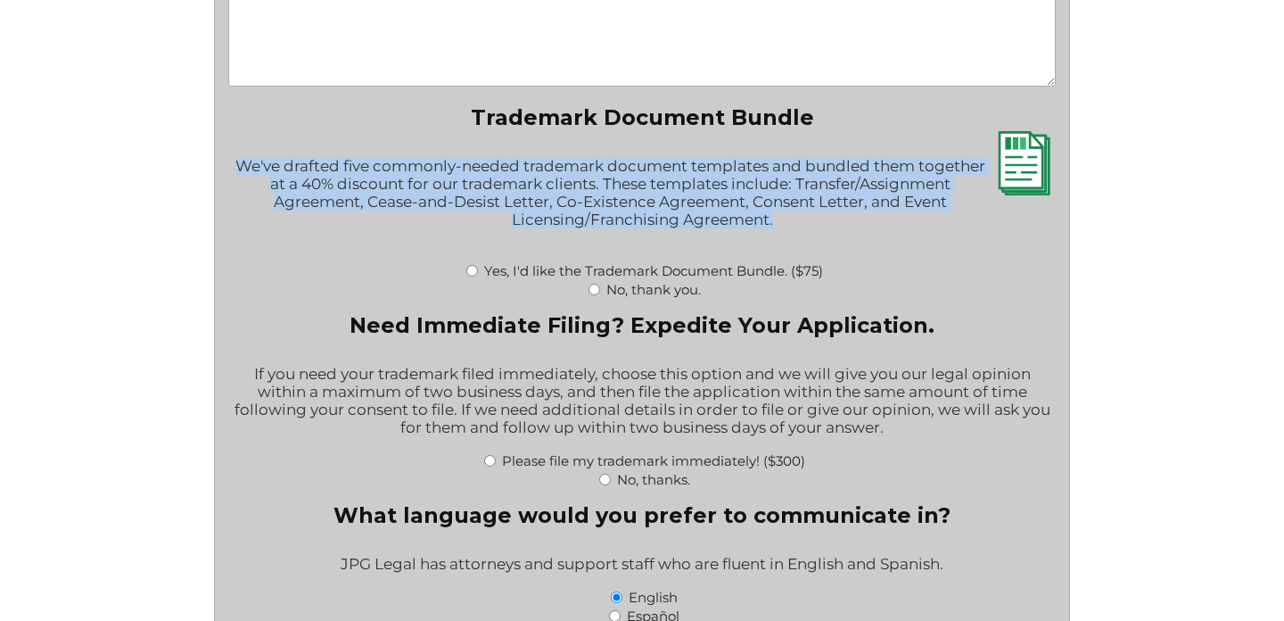
click at [593, 295] on input "No, thank you." at bounding box center [595, 290] width 12 height 12
radio input "true"
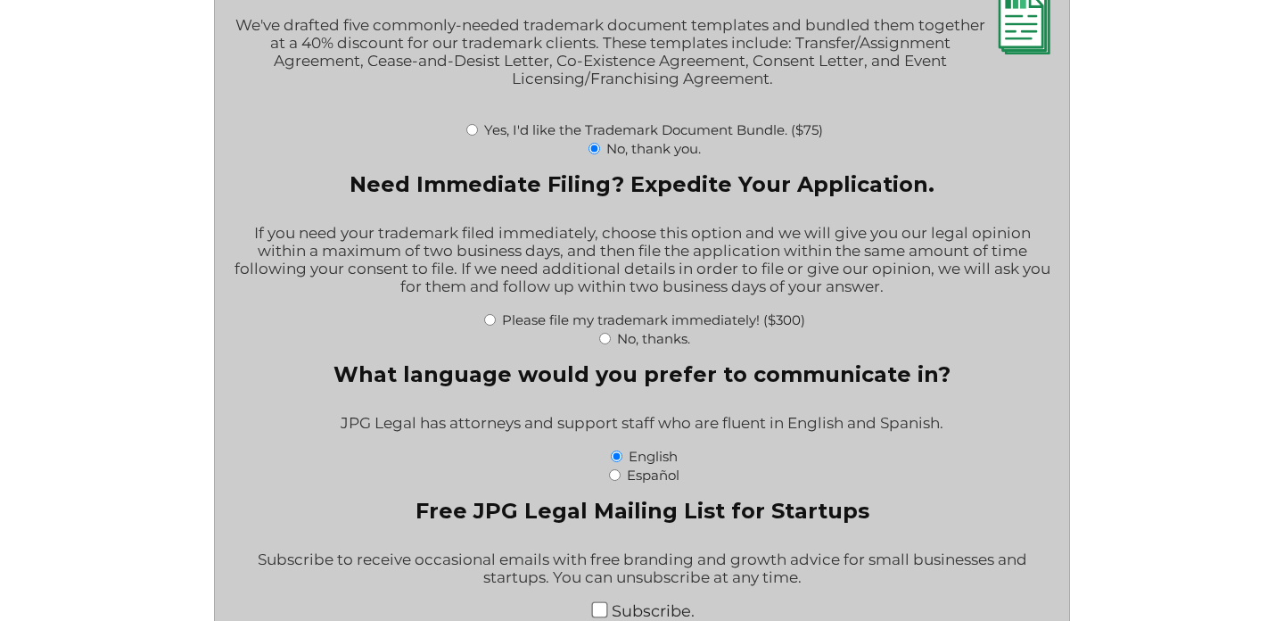
scroll to position [2813, 0]
drag, startPoint x: 615, startPoint y: 196, endPoint x: 418, endPoint y: 193, distance: 197.1
click at [418, 193] on legend "Need Immediate Filing? Expedite Your Application." at bounding box center [642, 185] width 585 height 26
click at [834, 329] on div "Please file my trademark immediately! ($300)" at bounding box center [641, 319] width 827 height 19
click at [604, 345] on input "No, thanks." at bounding box center [605, 339] width 12 height 12
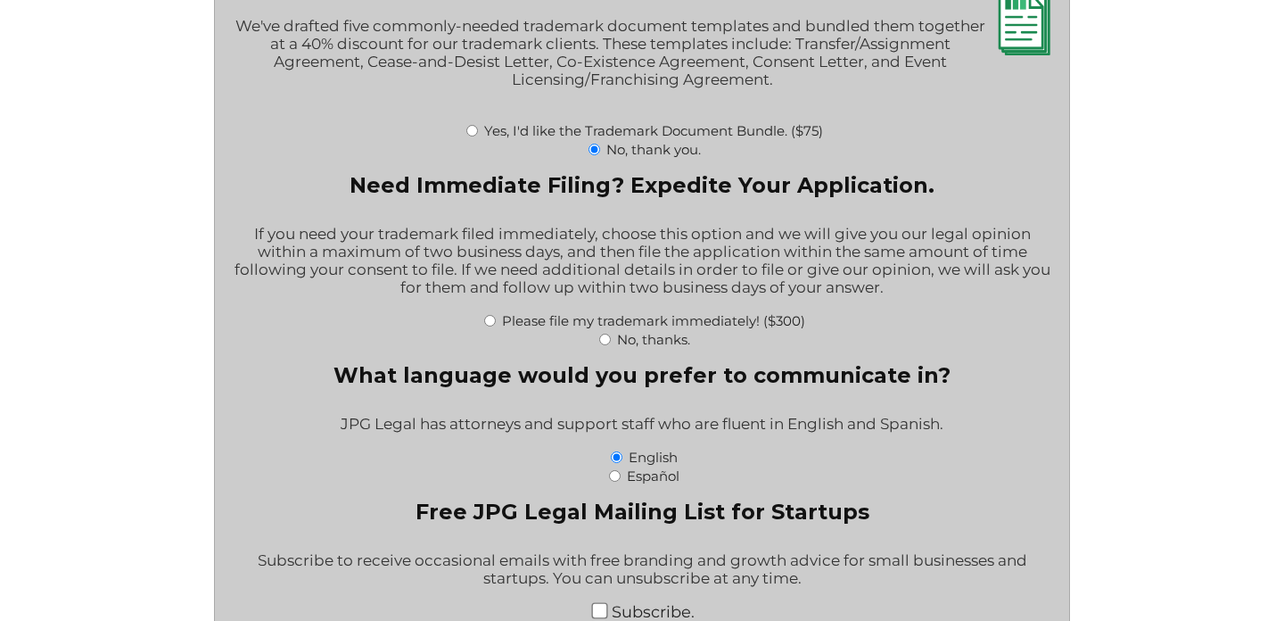
radio input "true"
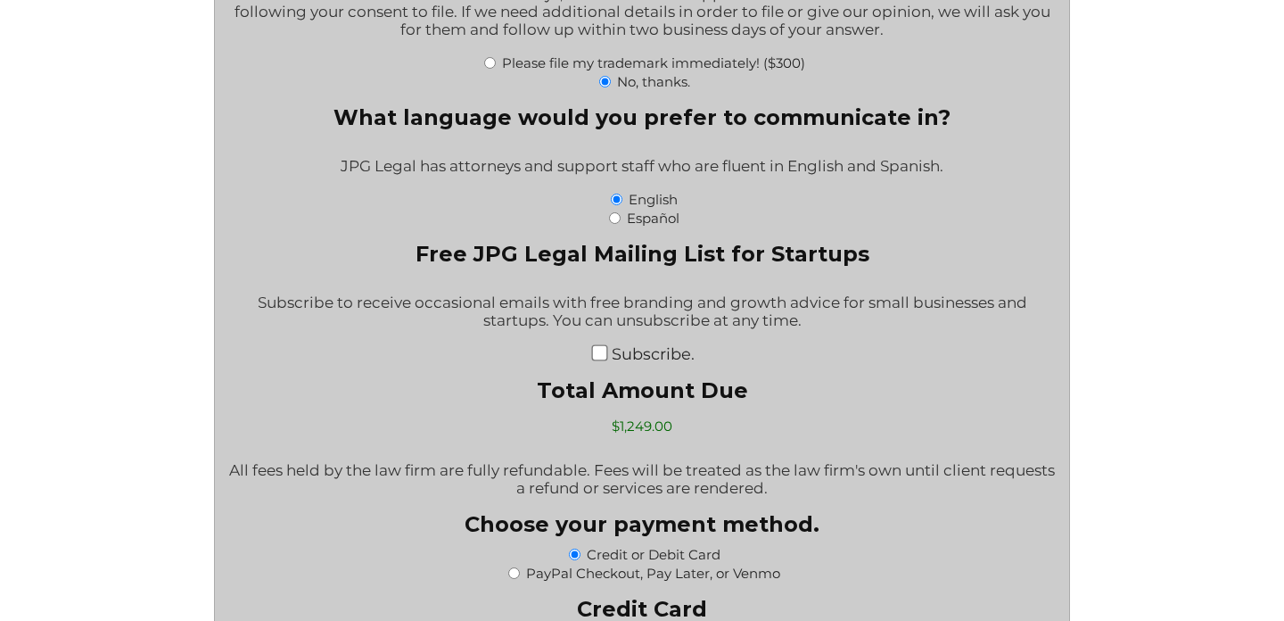
scroll to position [3072, 0]
click at [601, 359] on input "Subscribe." at bounding box center [599, 351] width 16 height 16
checkbox input "true"
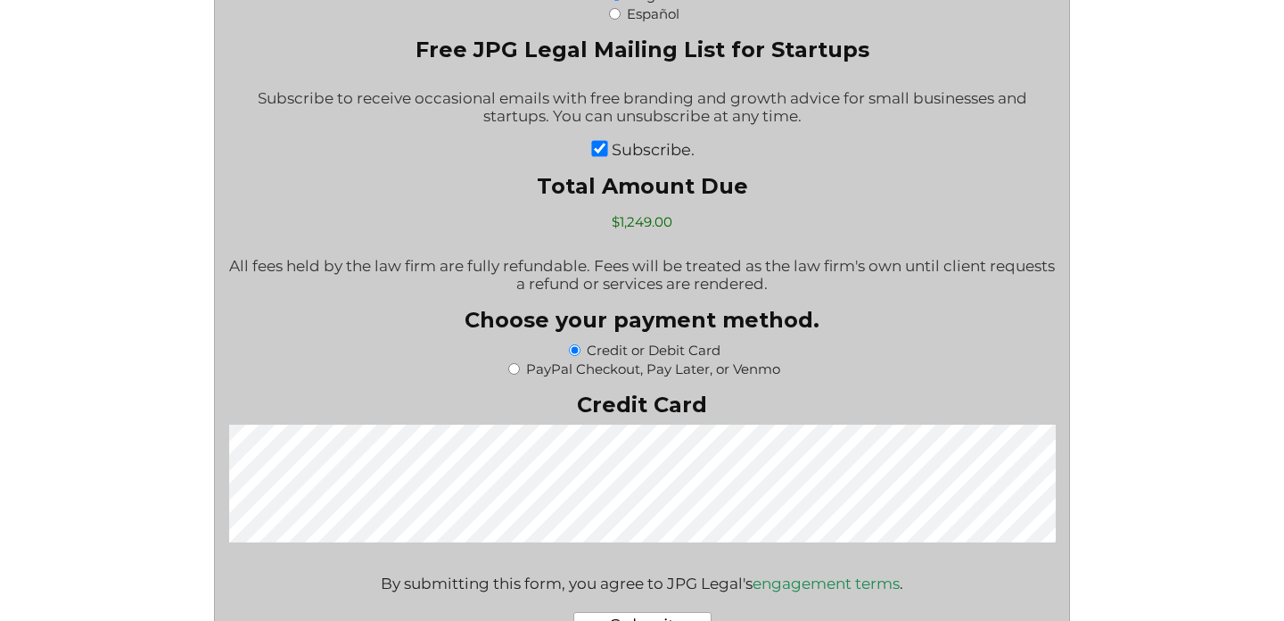
scroll to position [3276, 0]
click at [514, 374] on input "PayPal Checkout, Pay Later, or Venmo" at bounding box center [514, 368] width 12 height 12
radio input "true"
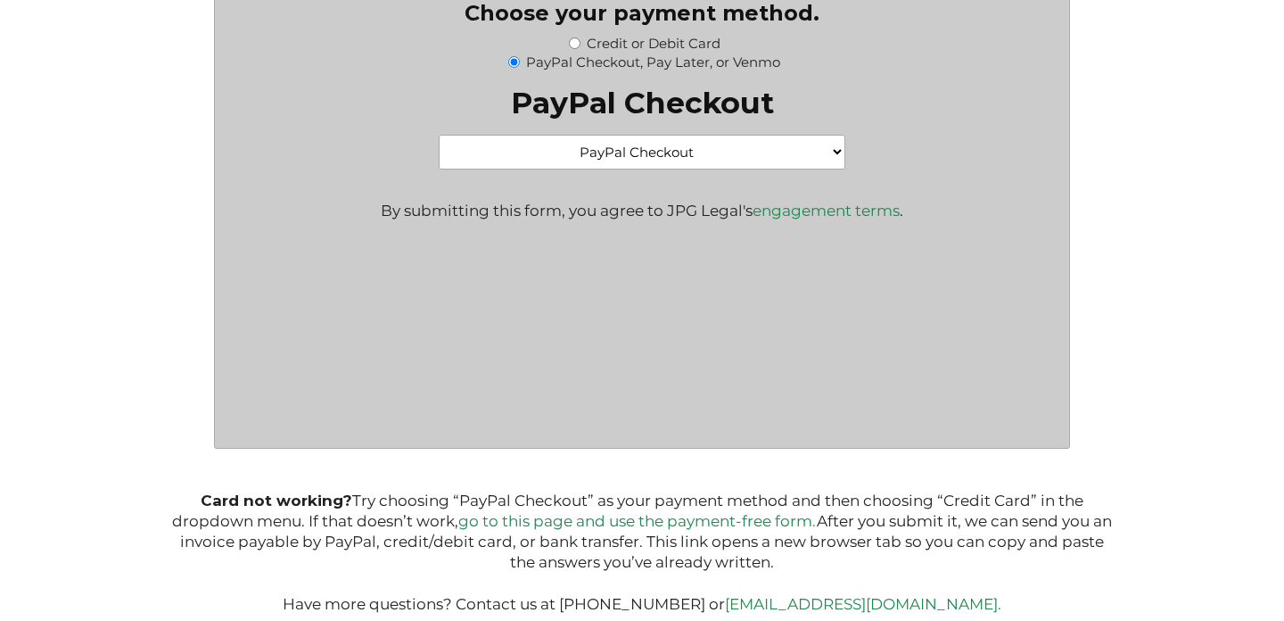
scroll to position [3584, 0]
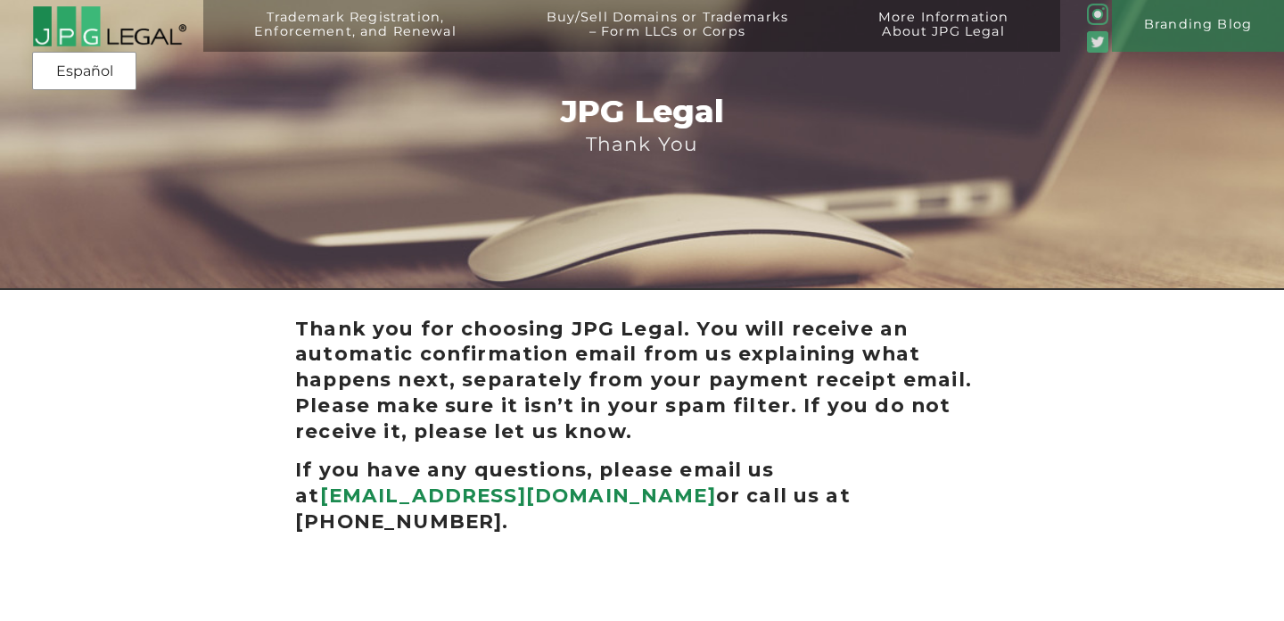
scroll to position [113, 0]
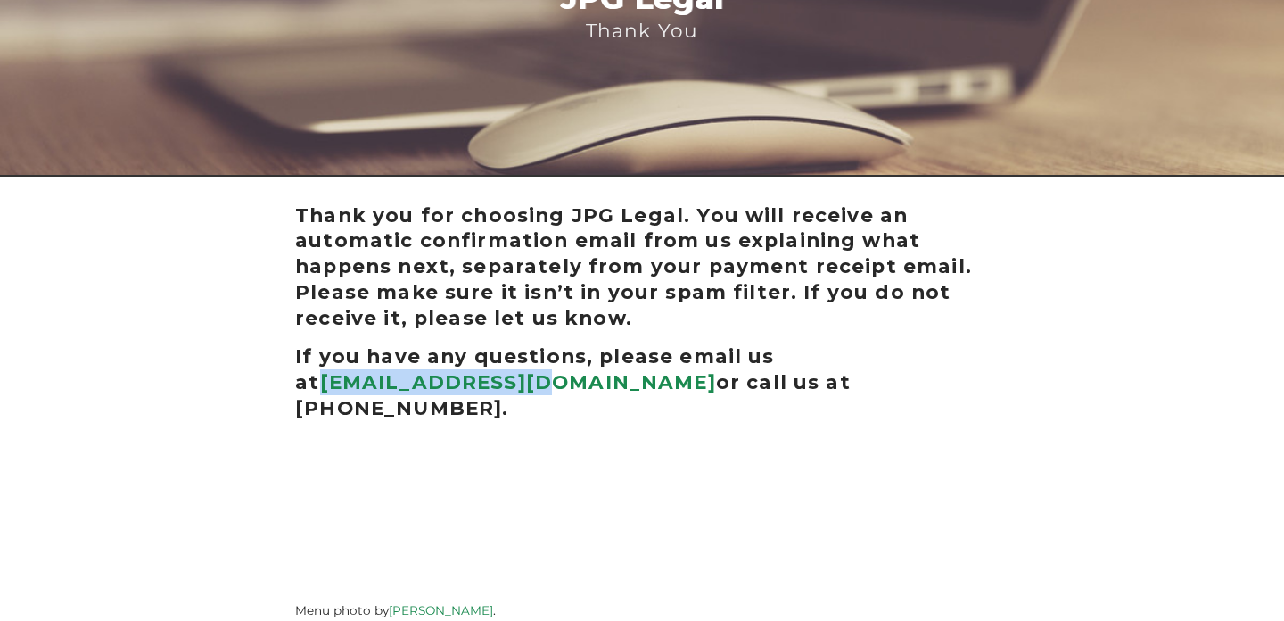
drag, startPoint x: 502, startPoint y: 386, endPoint x: 288, endPoint y: 378, distance: 214.2
click at [288, 378] on div "Thank you for choosing JPG Legal. You will receive an automatic confirmation em…" at bounding box center [642, 411] width 770 height 432
